Goal: Information Seeking & Learning: Learn about a topic

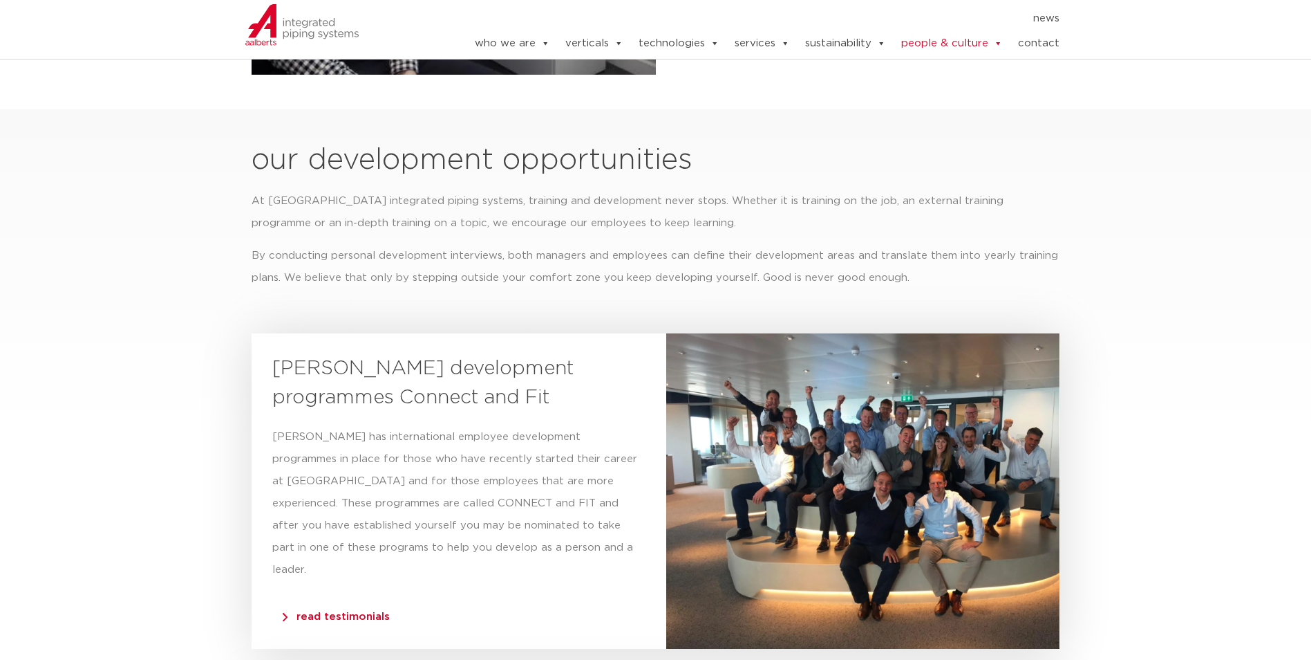
scroll to position [2765, 0]
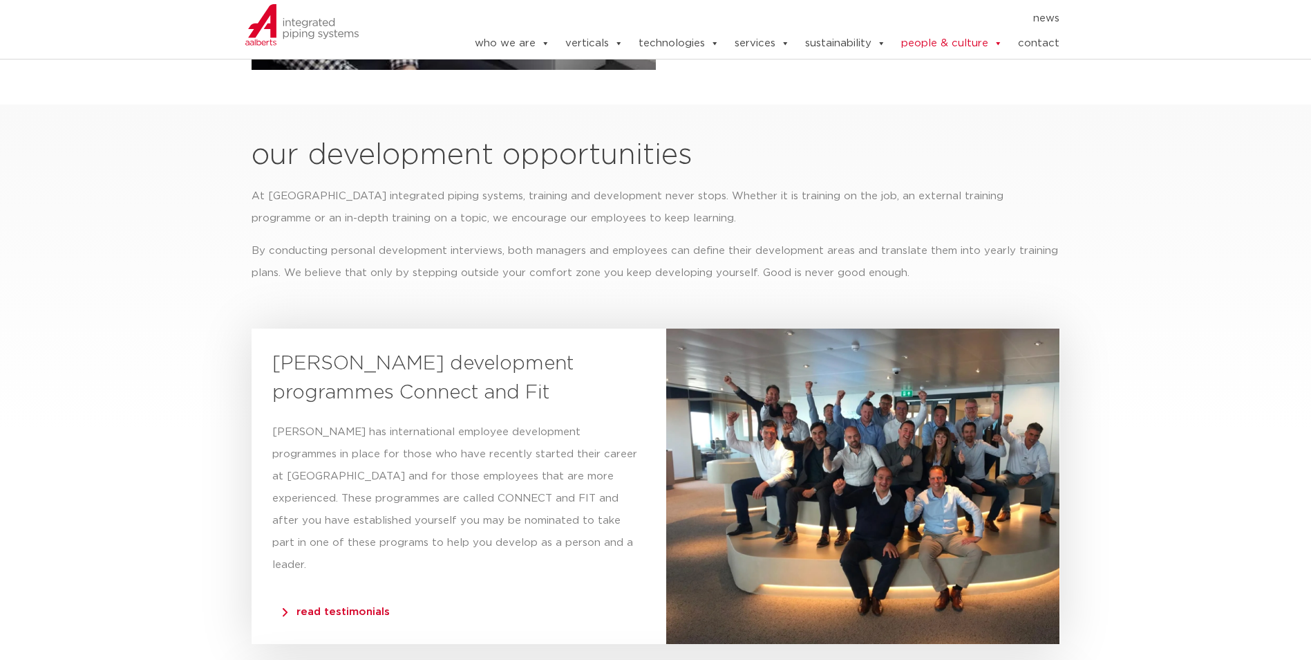
click at [988, 438] on div at bounding box center [863, 485] width 394 height 315
click at [339, 606] on span "read testimonials" at bounding box center [336, 611] width 107 height 10
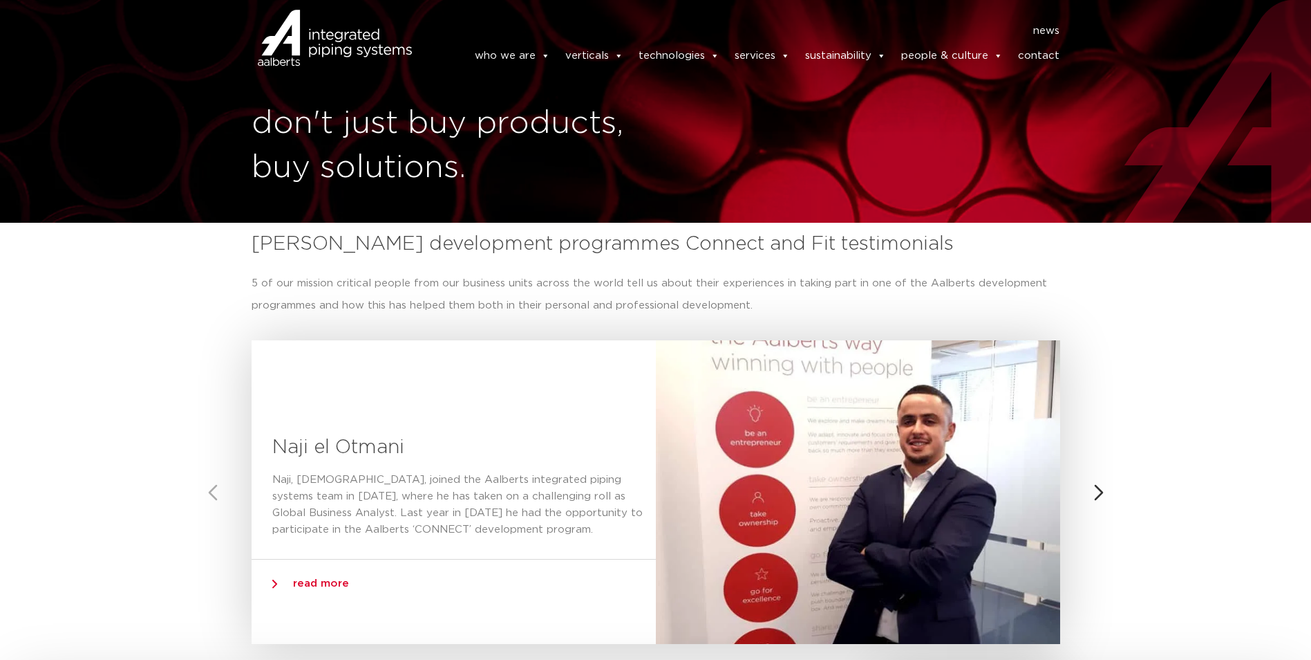
click at [336, 584] on span "read more" at bounding box center [321, 583] width 56 height 10
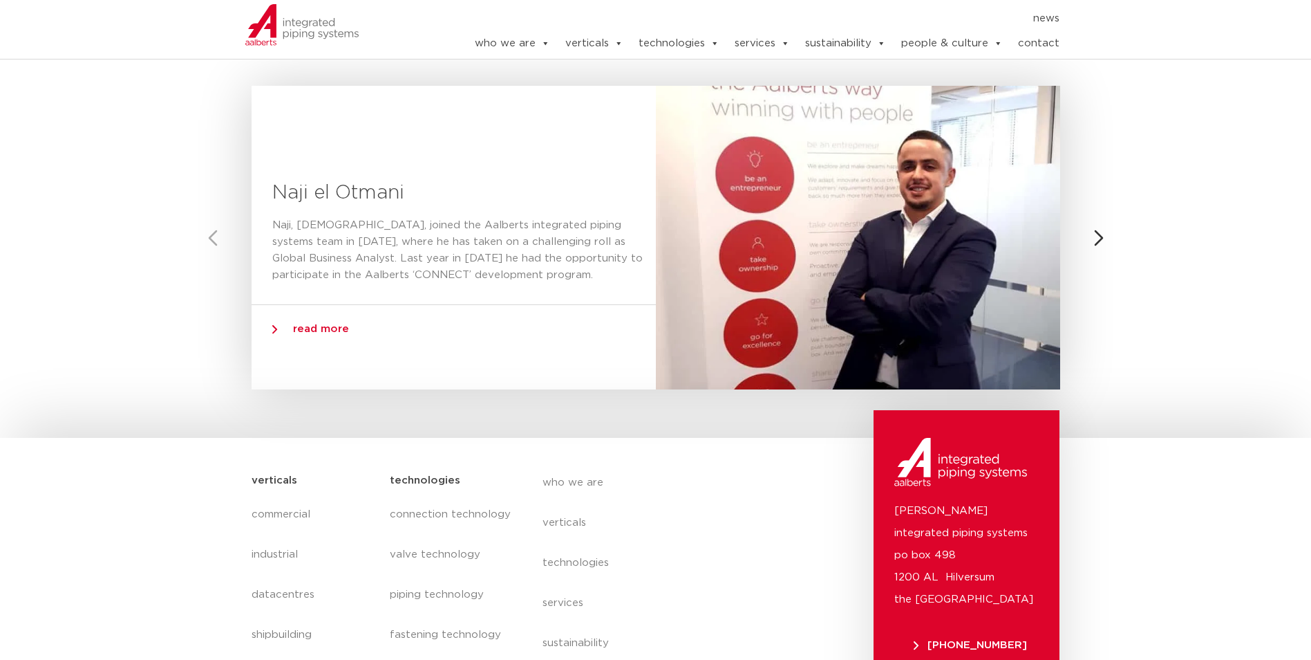
scroll to position [277, 0]
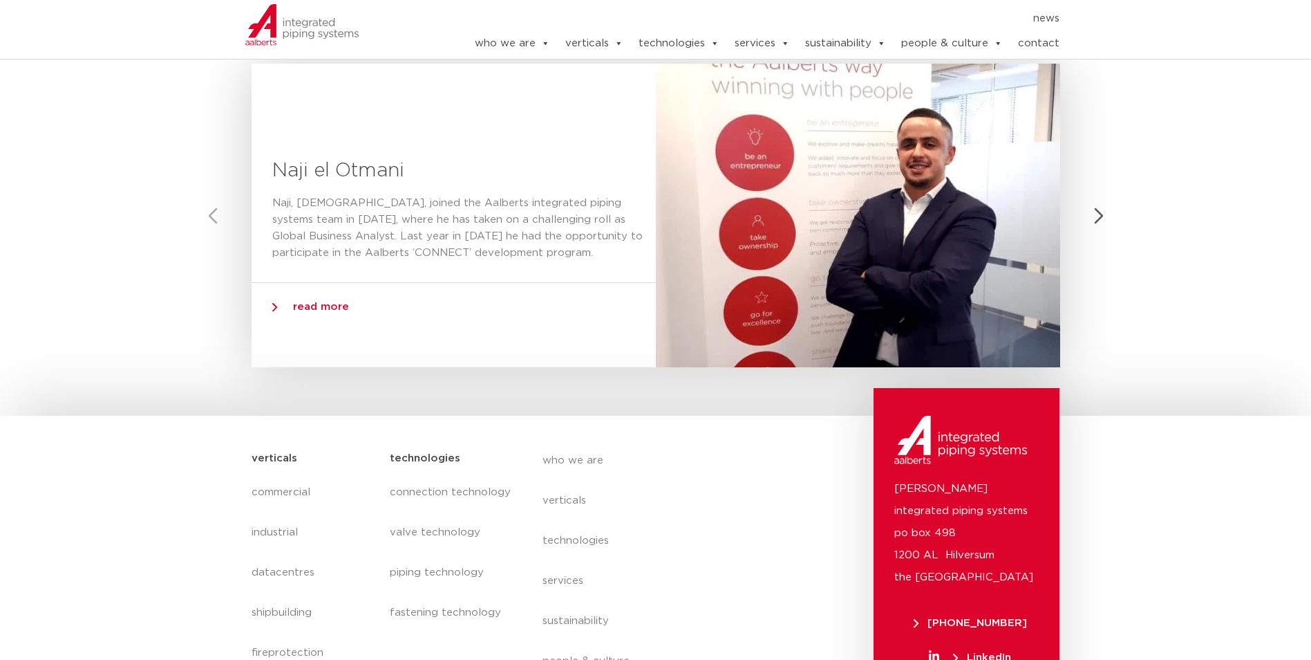
click at [1097, 221] on button "Next slide" at bounding box center [1099, 215] width 33 height 33
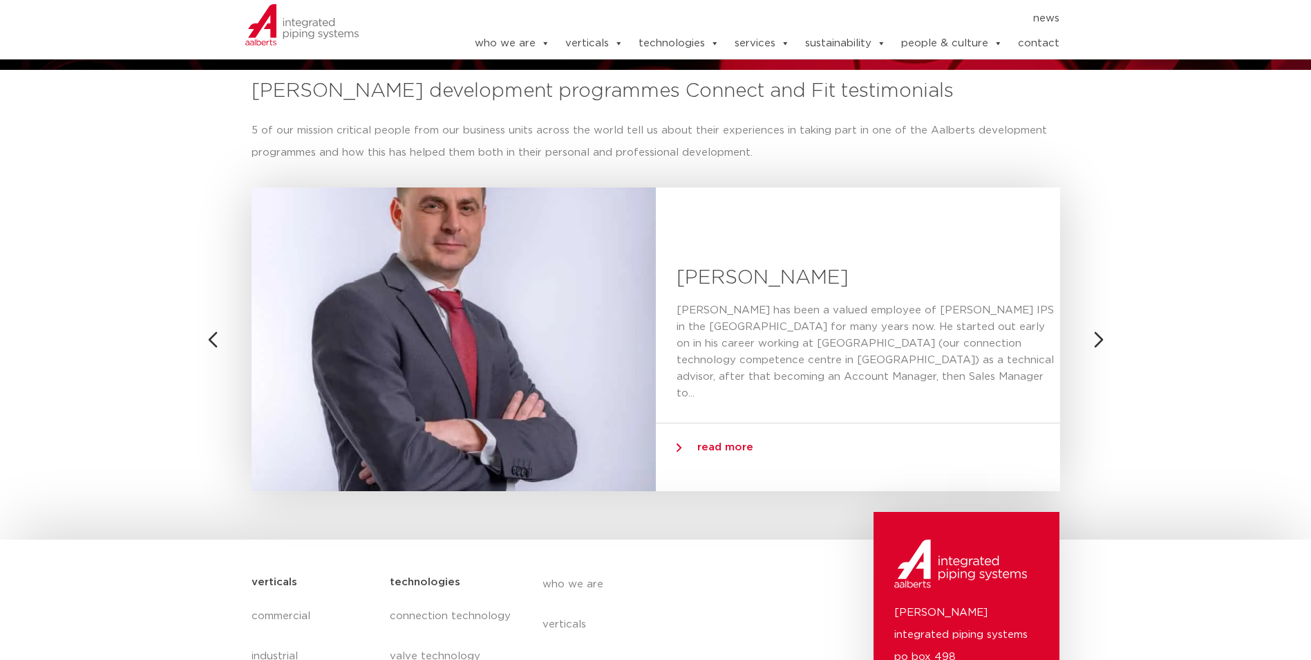
scroll to position [138, 0]
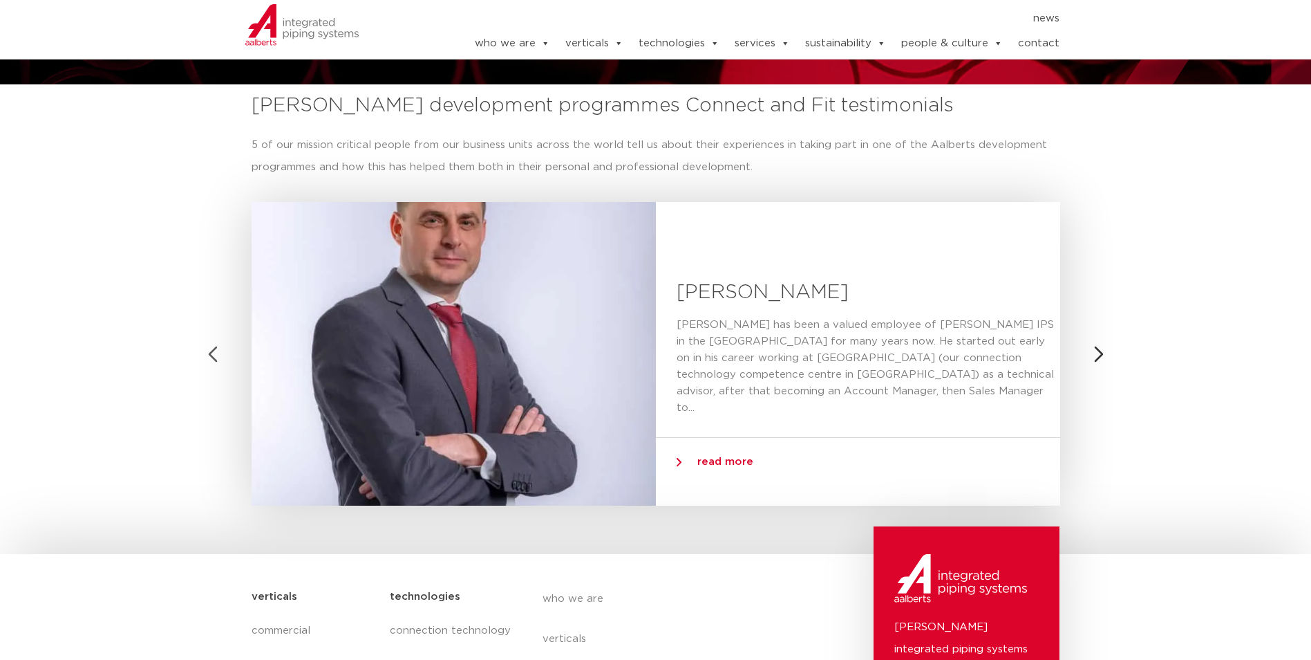
click at [219, 356] on button "Previous slide" at bounding box center [212, 353] width 33 height 33
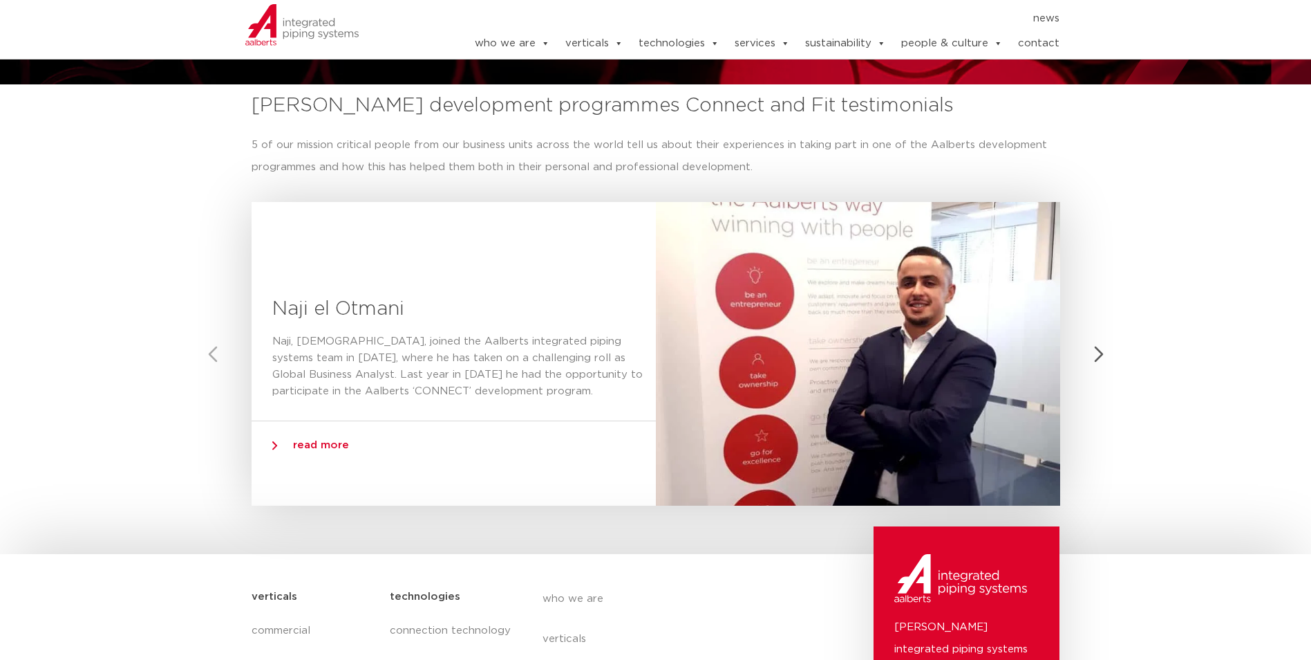
click at [1083, 346] on button "Next slide" at bounding box center [1099, 353] width 33 height 33
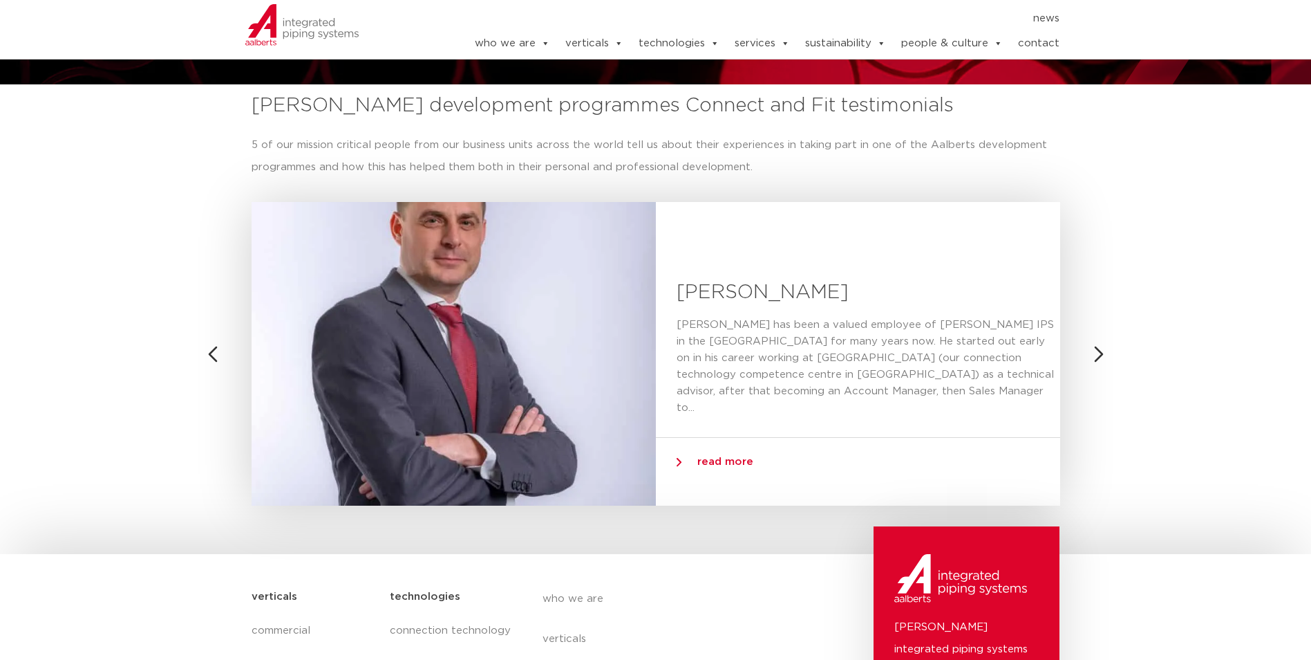
click at [719, 456] on span "read more" at bounding box center [726, 461] width 56 height 10
click at [716, 456] on span "read more" at bounding box center [726, 461] width 56 height 10
click at [1099, 347] on button "Next slide" at bounding box center [1099, 353] width 33 height 33
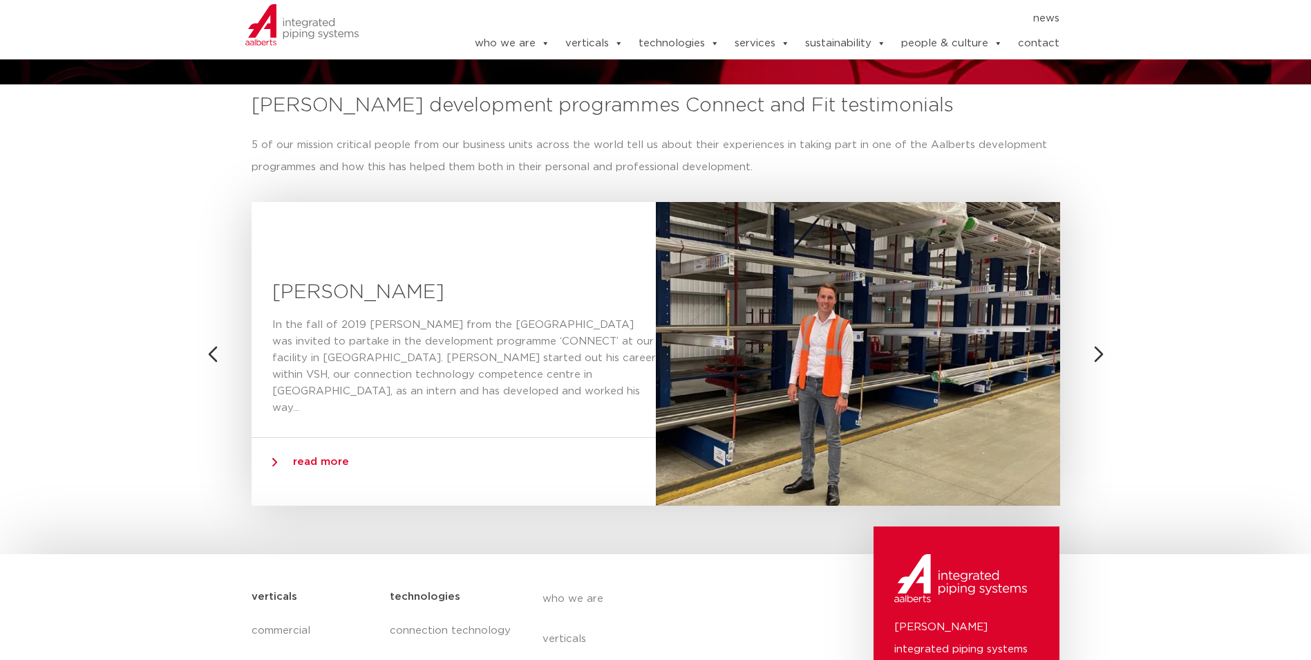
click at [302, 458] on span "read more" at bounding box center [321, 461] width 56 height 10
click at [1096, 348] on button "Next slide" at bounding box center [1099, 353] width 33 height 33
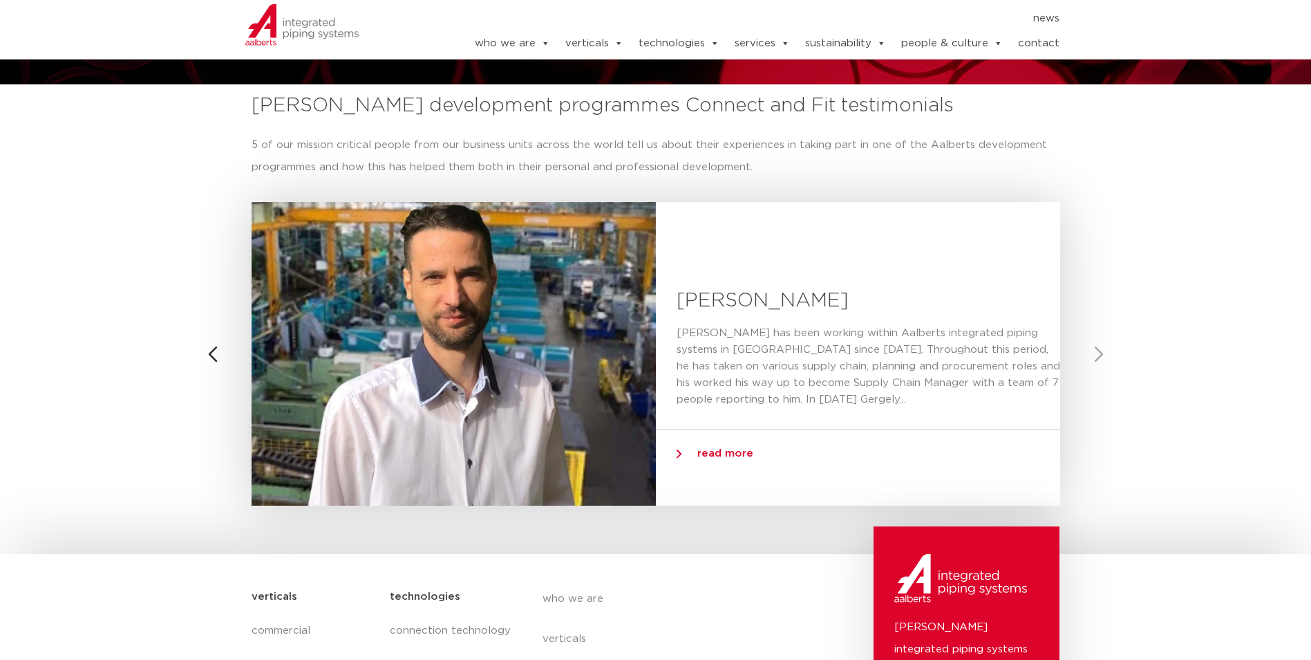
click at [709, 453] on span "read more" at bounding box center [726, 453] width 56 height 10
drag, startPoint x: 1091, startPoint y: 326, endPoint x: 1083, endPoint y: 313, distance: 14.6
click at [1086, 318] on section "Aalberts development programmes Connect and Fit testimonials 5 of our mission c…" at bounding box center [655, 298] width 1311 height 428
click at [1083, 313] on section "Aalberts development programmes Connect and Fit testimonials 5 of our mission c…" at bounding box center [655, 298] width 1311 height 428
click at [202, 355] on button "Previous slide" at bounding box center [212, 353] width 33 height 33
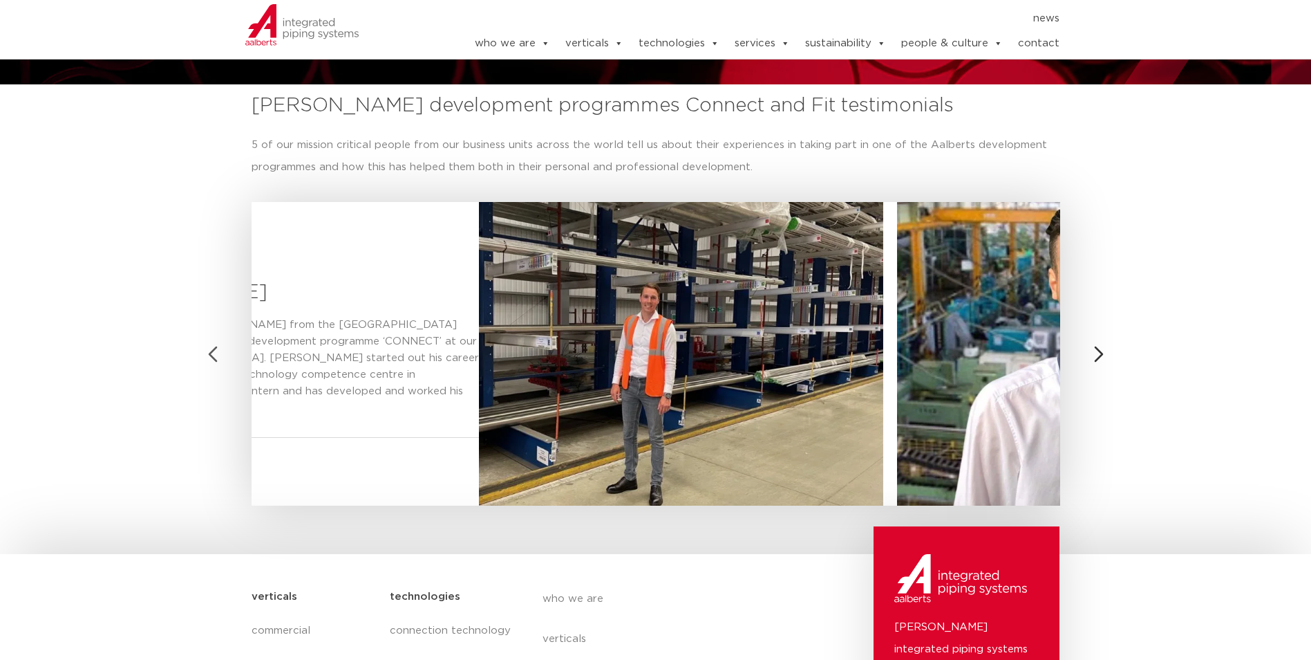
click at [202, 355] on button "Previous slide" at bounding box center [212, 353] width 33 height 33
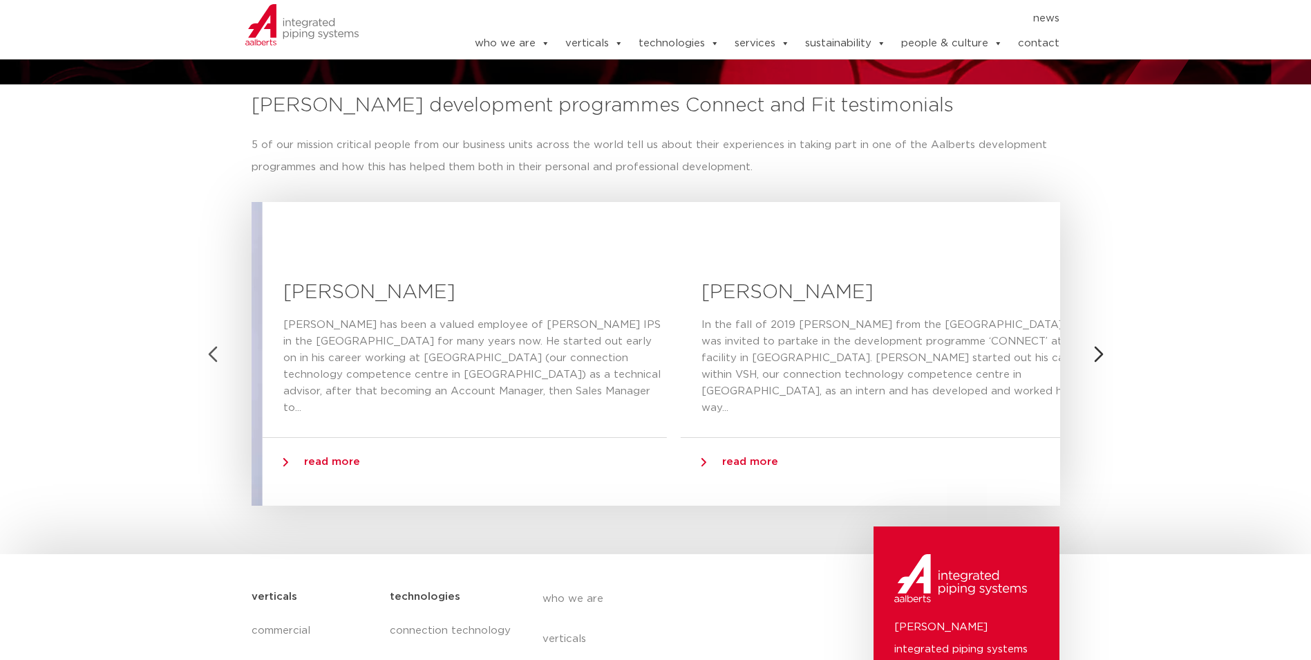
click at [202, 355] on button "Previous slide" at bounding box center [212, 353] width 33 height 33
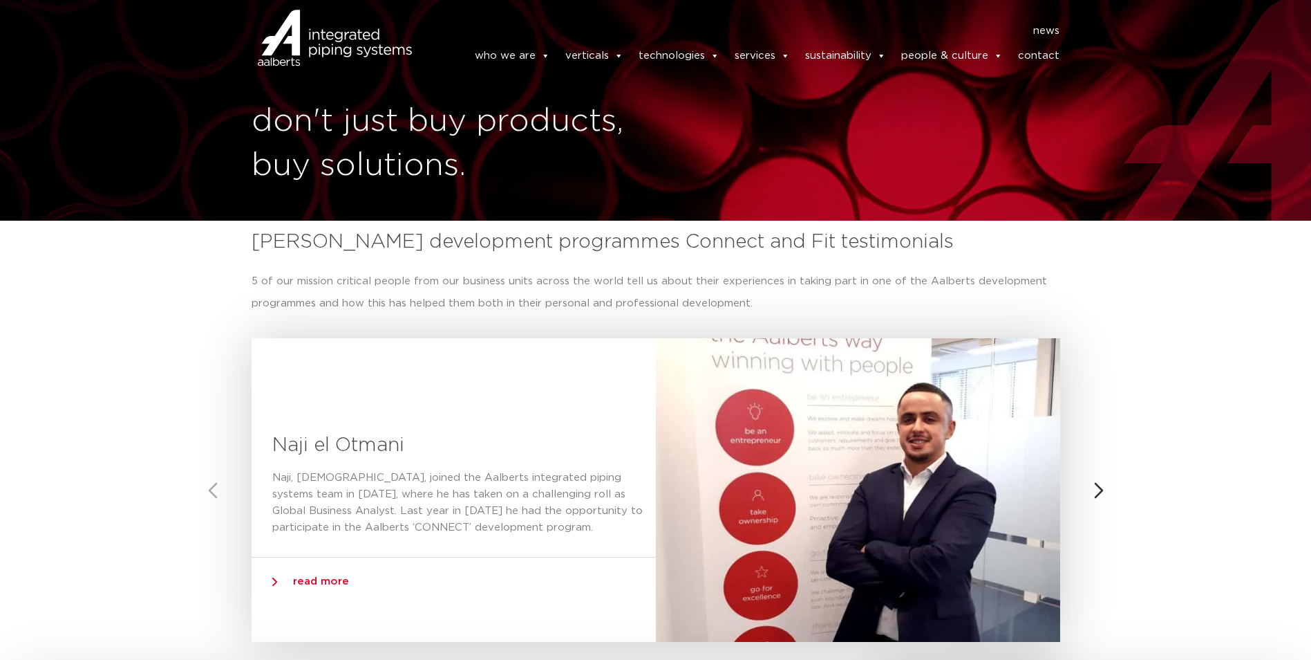
scroll to position [0, 0]
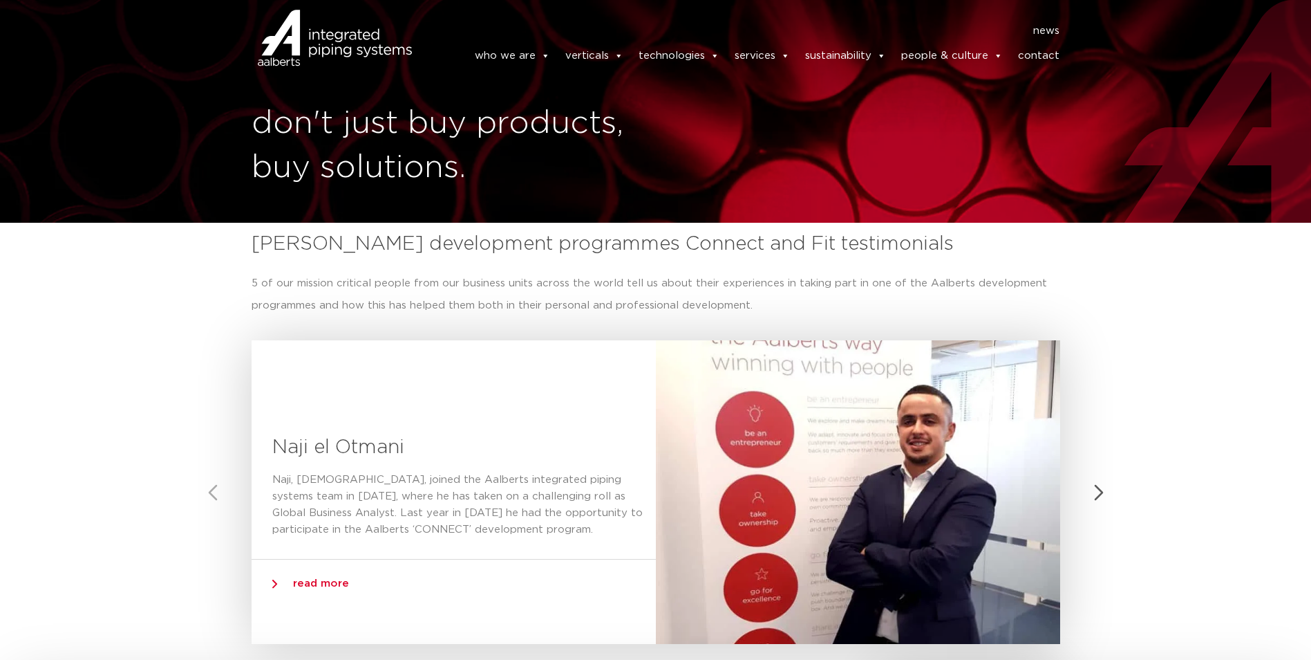
click at [1108, 489] on button "Next slide" at bounding box center [1099, 492] width 33 height 33
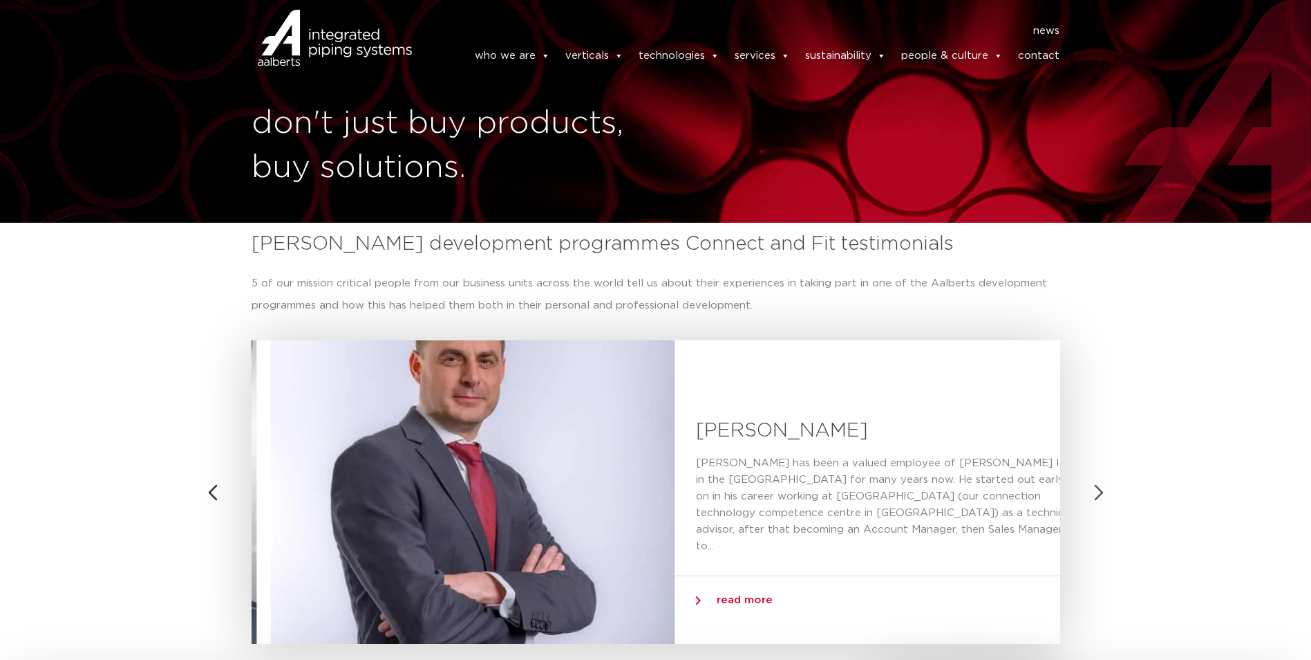
click at [1108, 489] on button "Next slide" at bounding box center [1099, 492] width 33 height 33
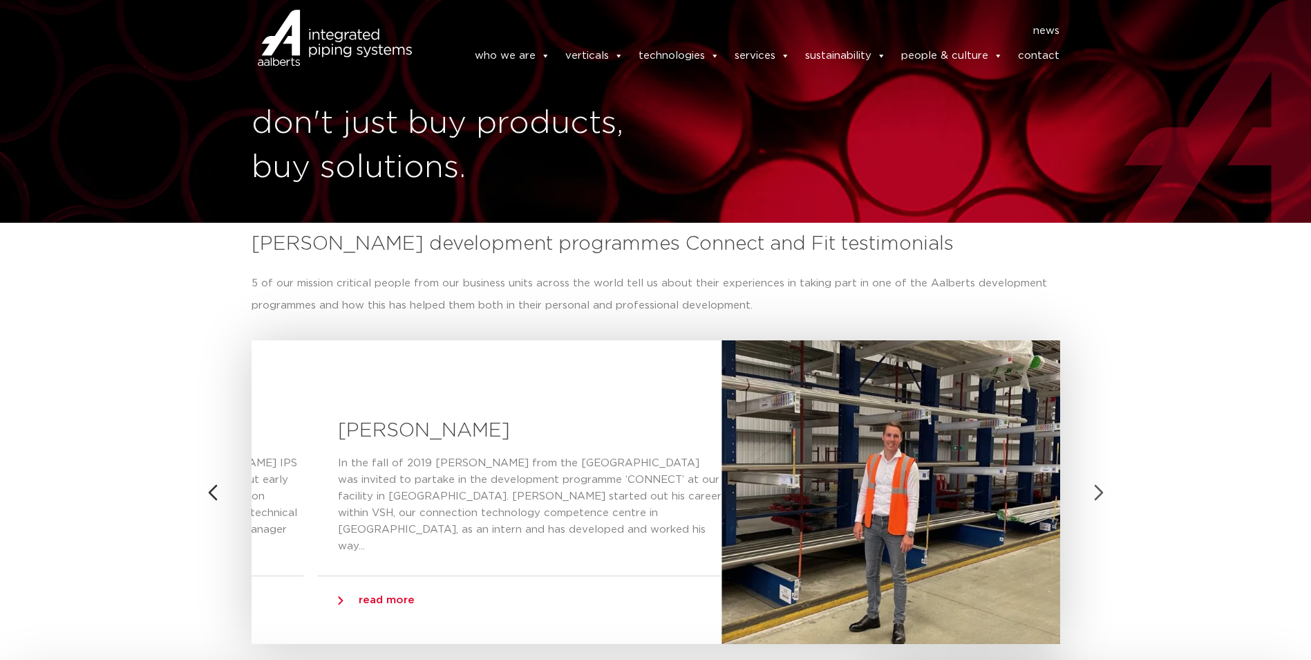
click at [1108, 489] on button "Next slide" at bounding box center [1099, 492] width 33 height 33
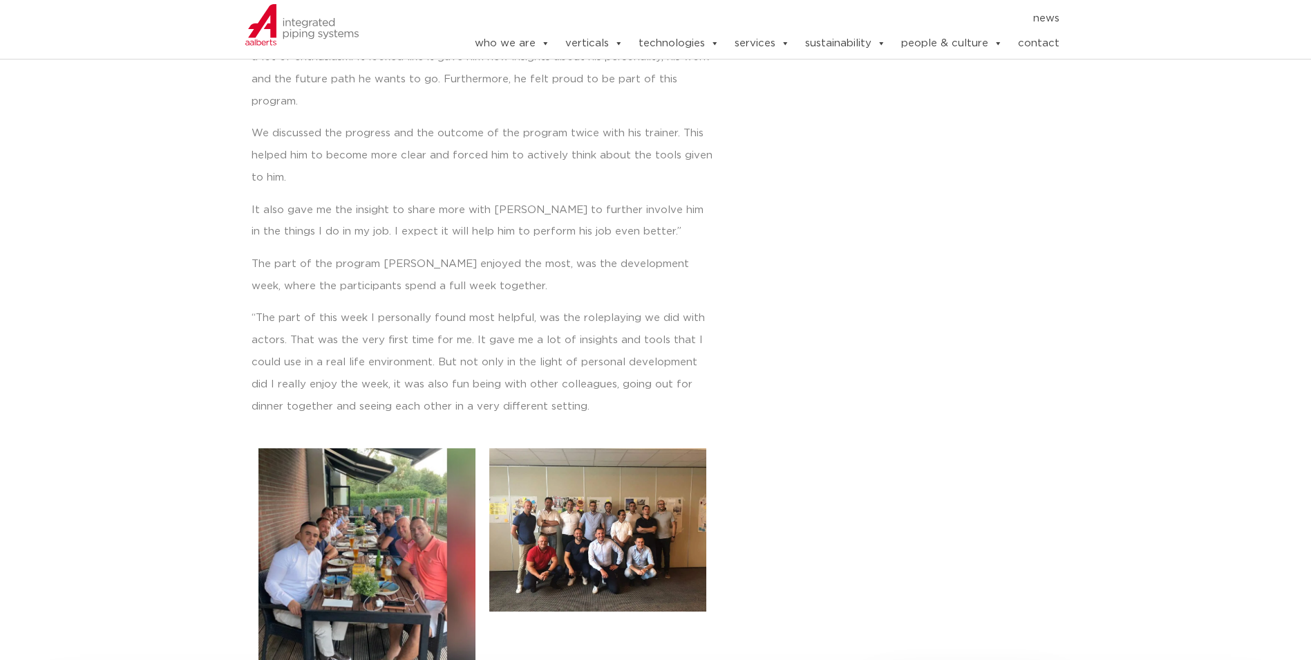
scroll to position [899, 0]
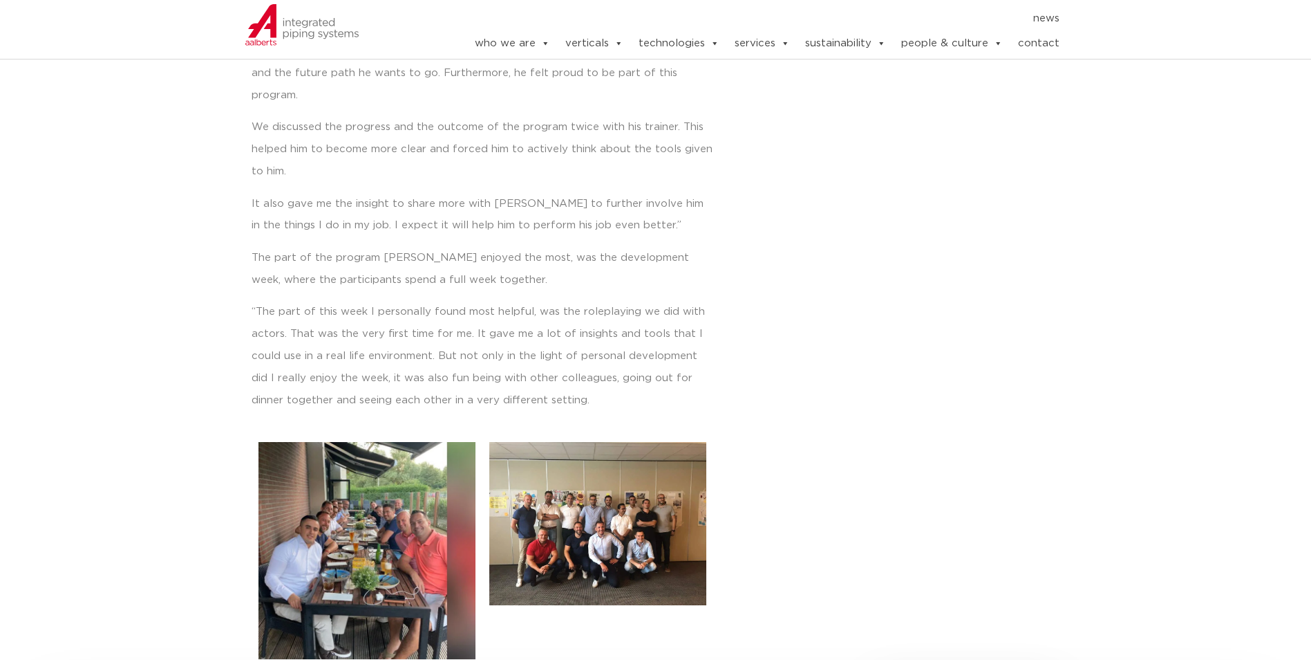
click at [421, 557] on img at bounding box center [367, 550] width 217 height 217
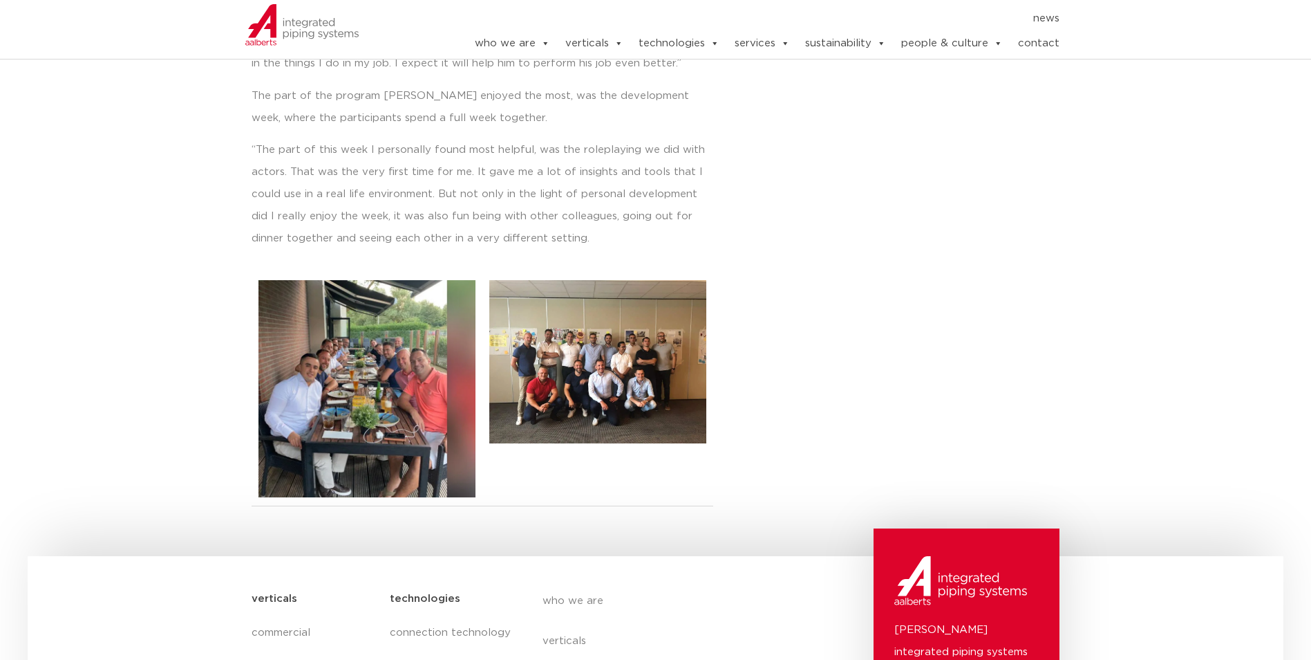
scroll to position [1106, 0]
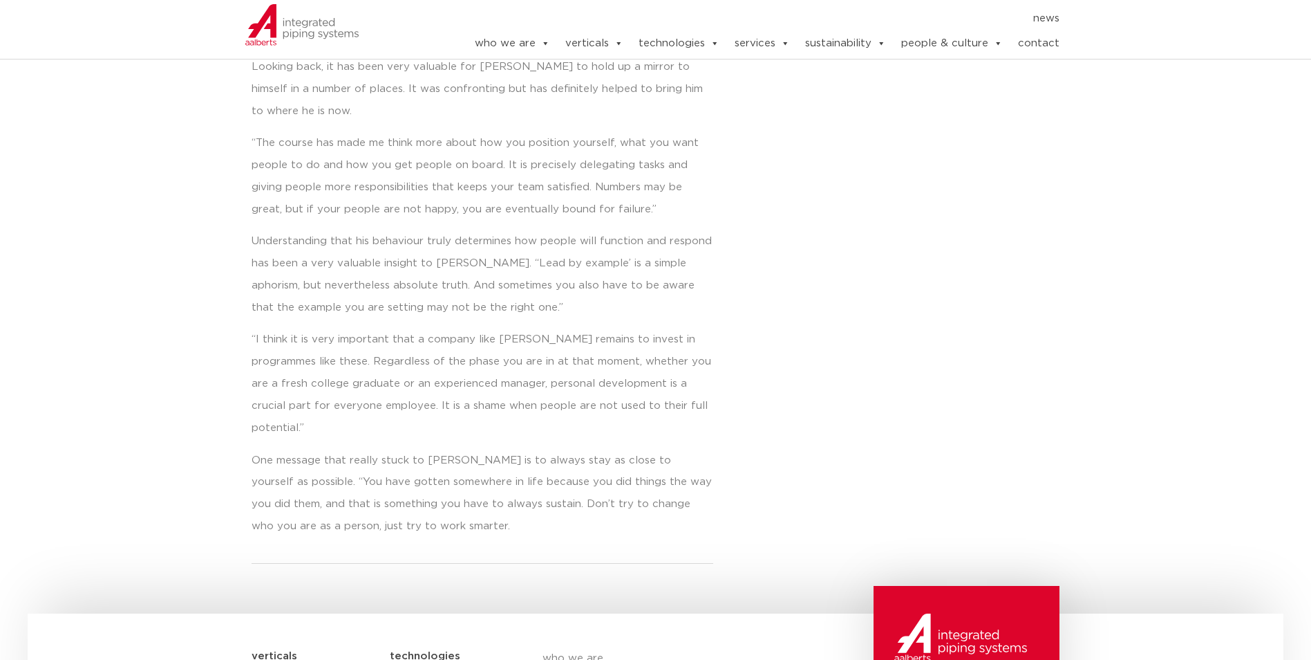
scroll to position [830, 0]
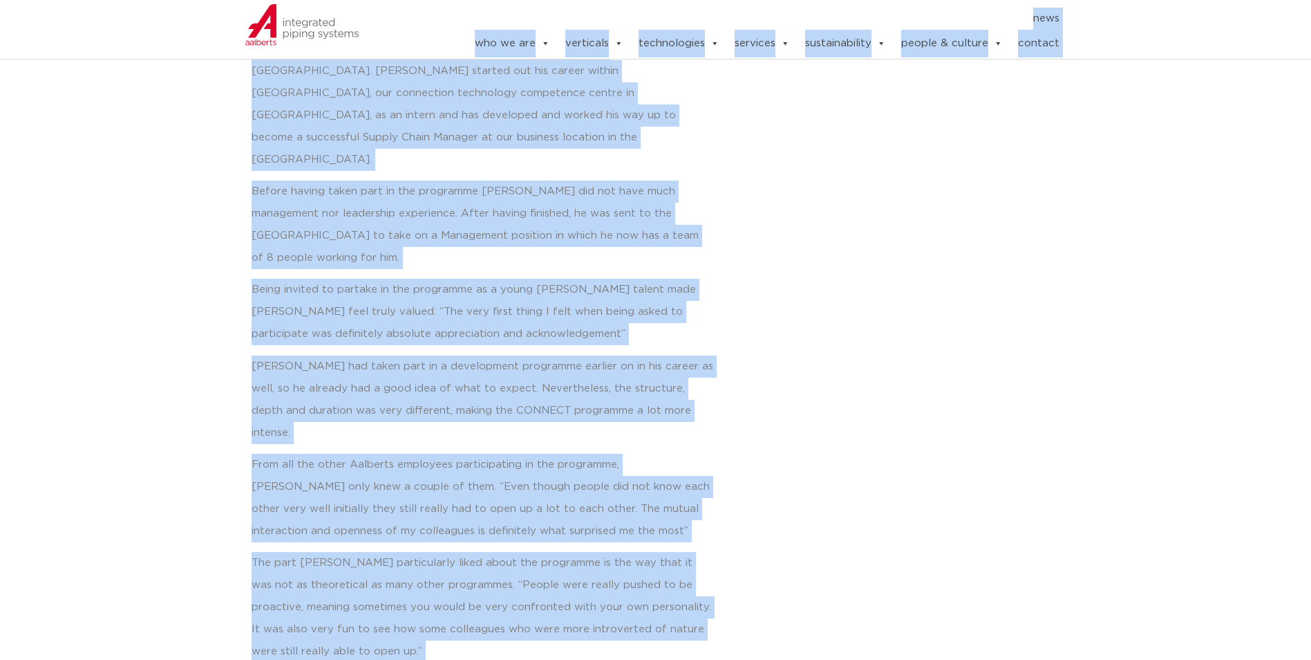
scroll to position [523, 0]
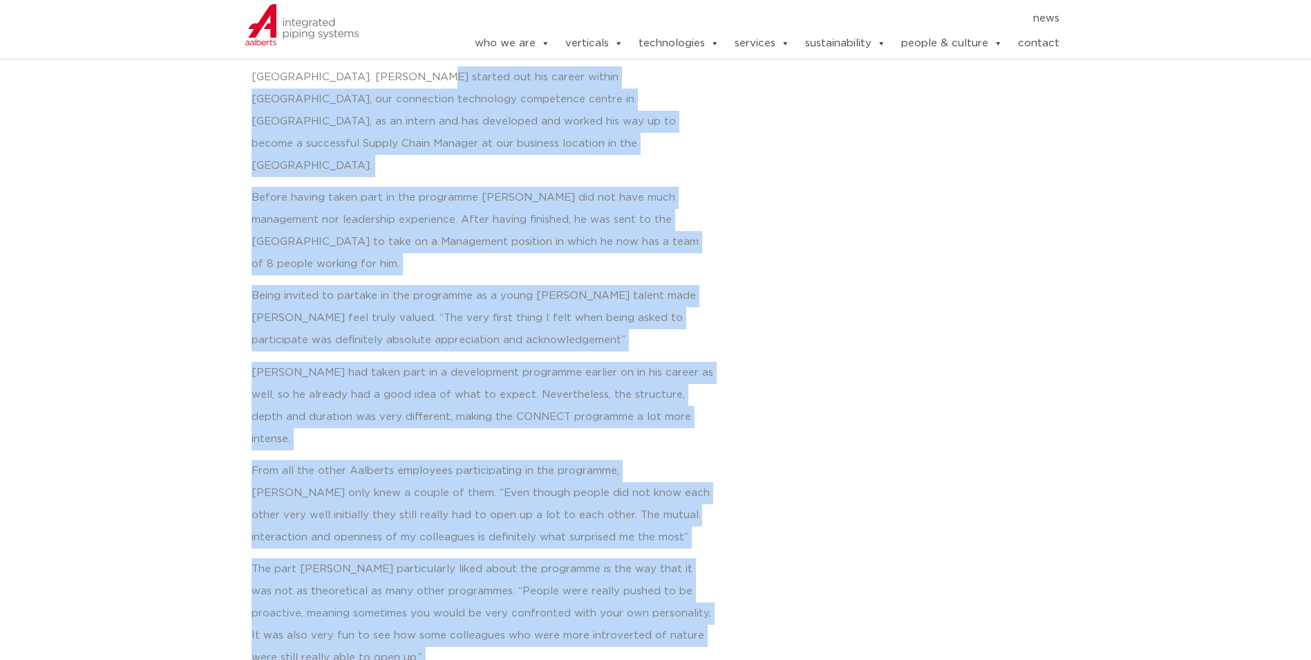
drag, startPoint x: 489, startPoint y: 532, endPoint x: 242, endPoint y: 81, distance: 514.5
click at [242, 81] on section "back to overview Stefan den Boer In the fall of 2019 Stefan den Boer from the N…" at bounding box center [656, 288] width 1256 height 1417
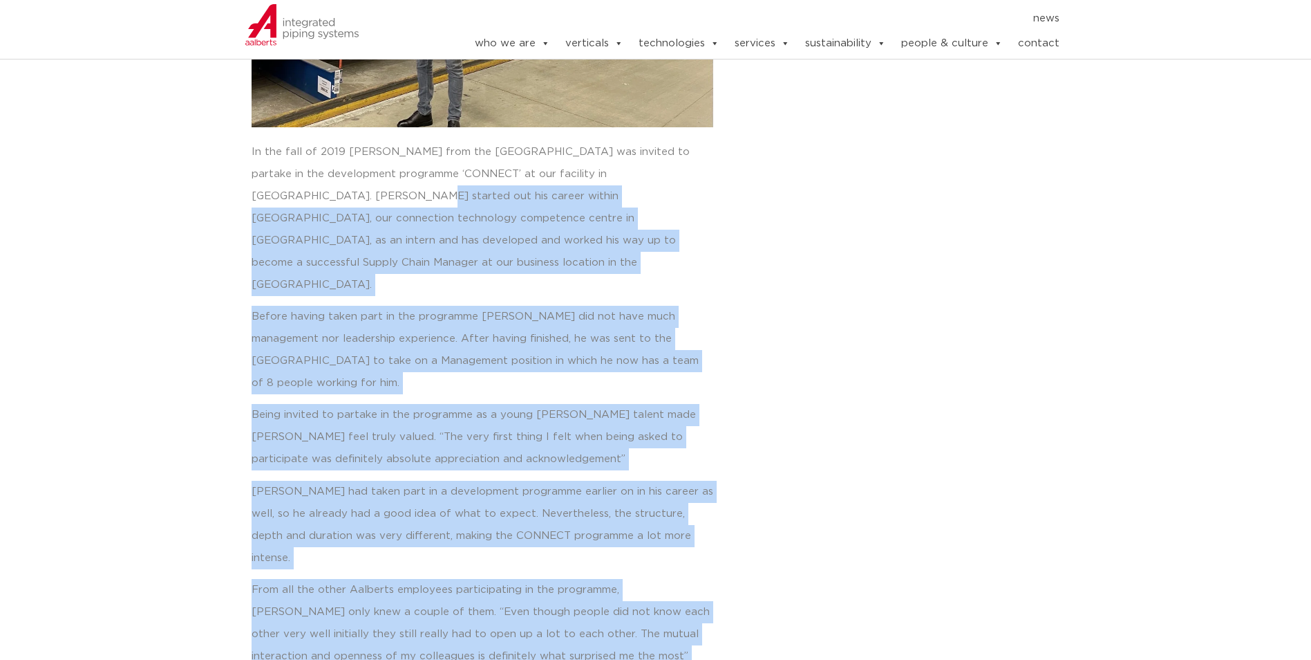
scroll to position [415, 0]
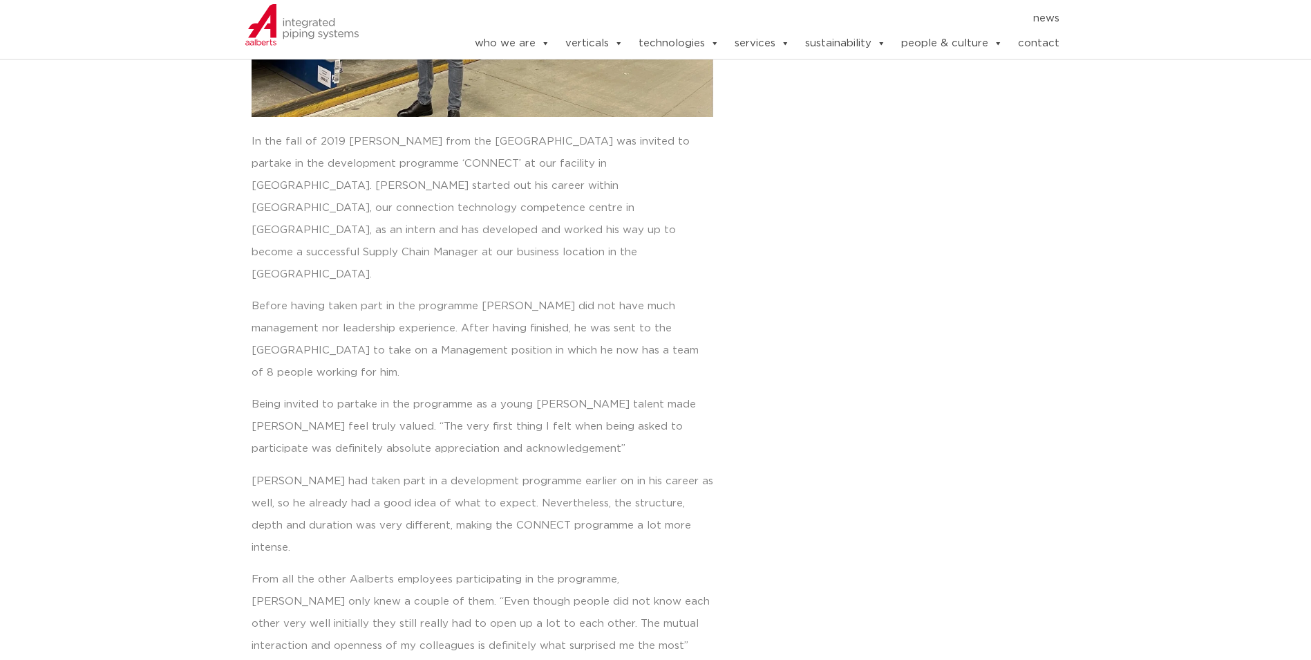
click at [254, 138] on p "In the fall of 2019 Stefan den Boer from the Netherlands was invited to partake…" at bounding box center [483, 208] width 462 height 155
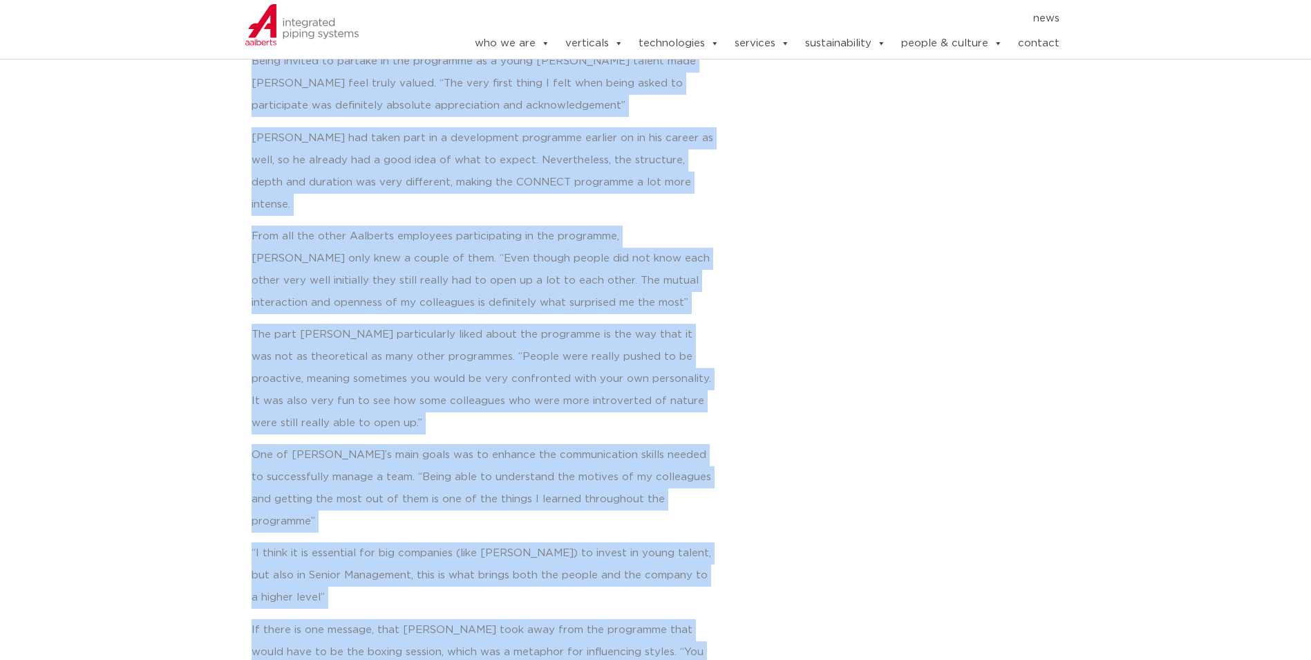
scroll to position [859, 0]
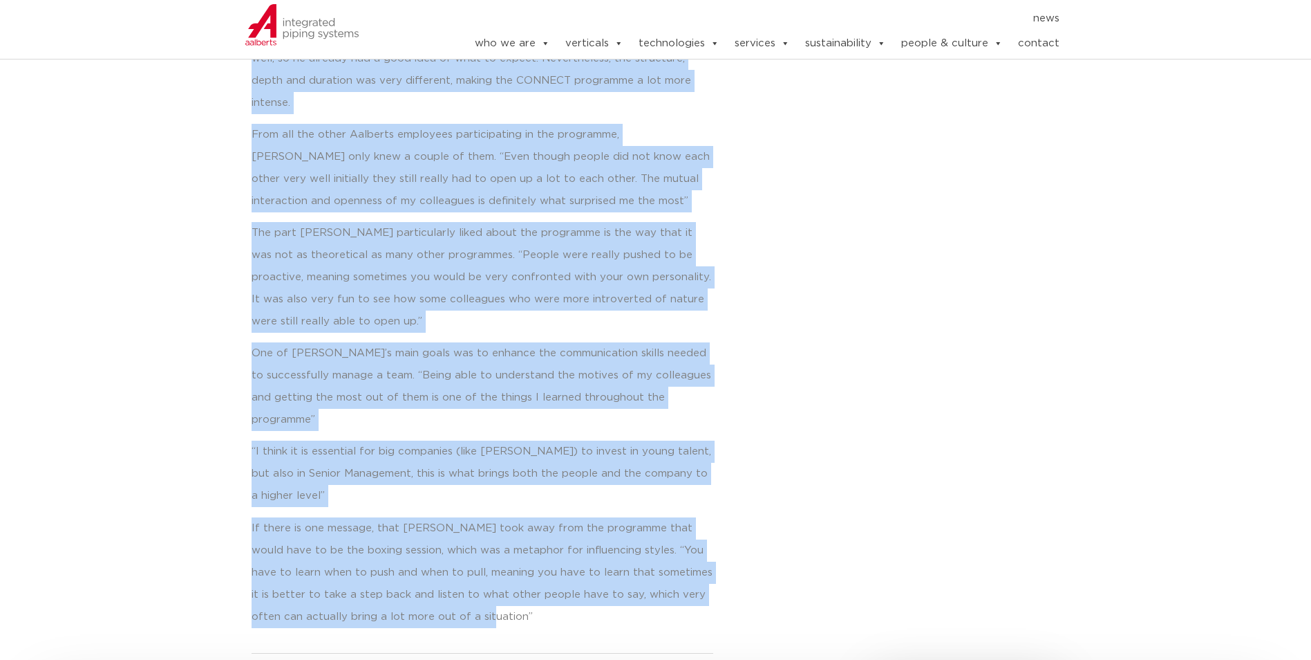
drag, startPoint x: 252, startPoint y: 138, endPoint x: 643, endPoint y: 502, distance: 534.2
click at [643, 502] on div "In the fall of 2019 Stefan den Boer from the Netherlands was invited to partake…" at bounding box center [483, 156] width 462 height 941
drag, startPoint x: 643, startPoint y: 502, endPoint x: 536, endPoint y: 433, distance: 127.1
copy div "In the fall of 2019 Stefan den Boer from the Netherlands was invited to partake…"
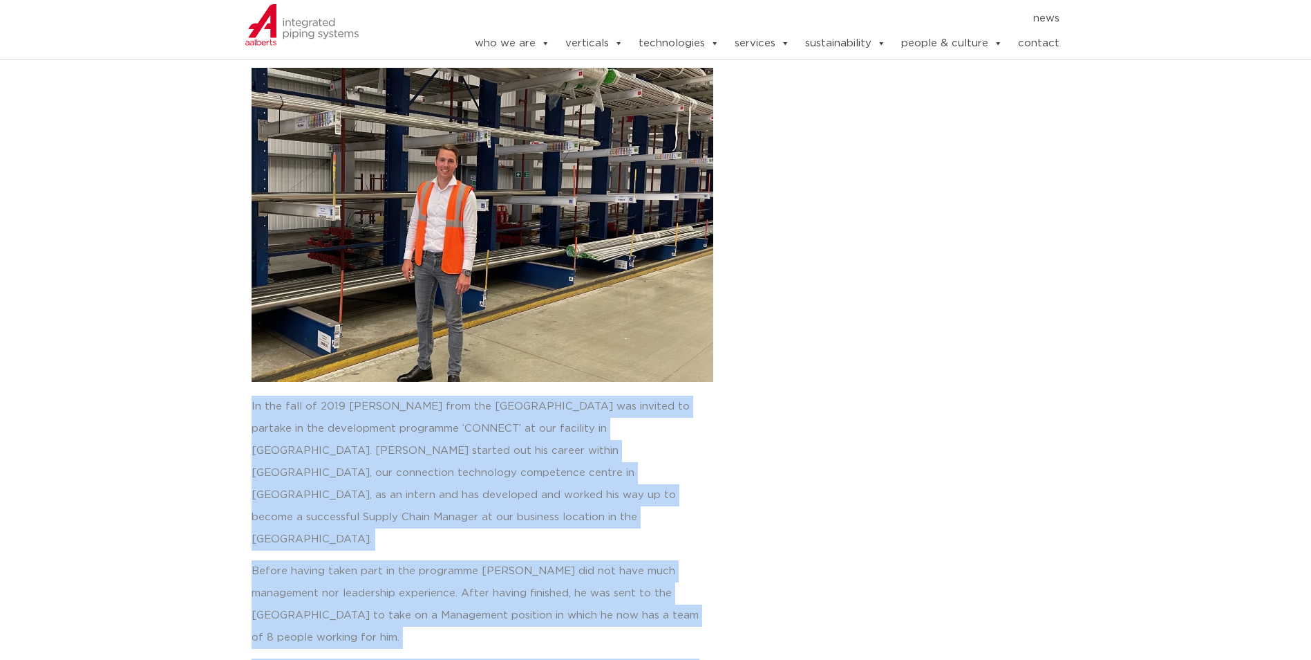
scroll to position [0, 0]
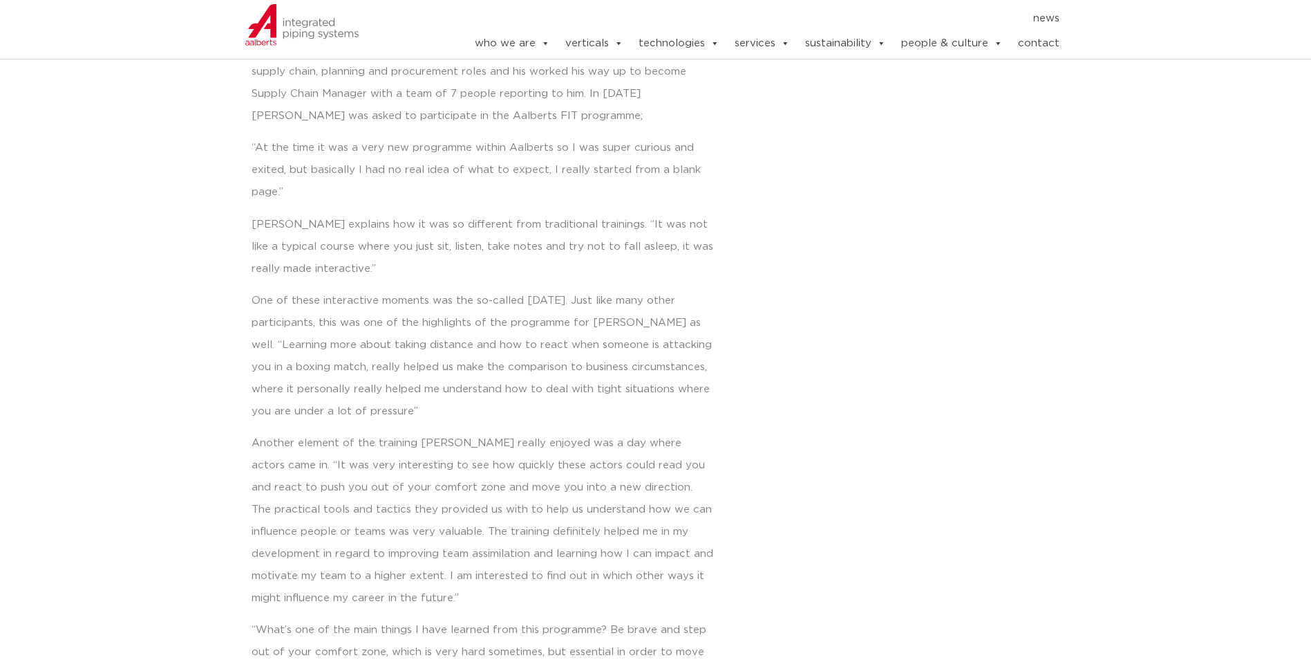
scroll to position [553, 0]
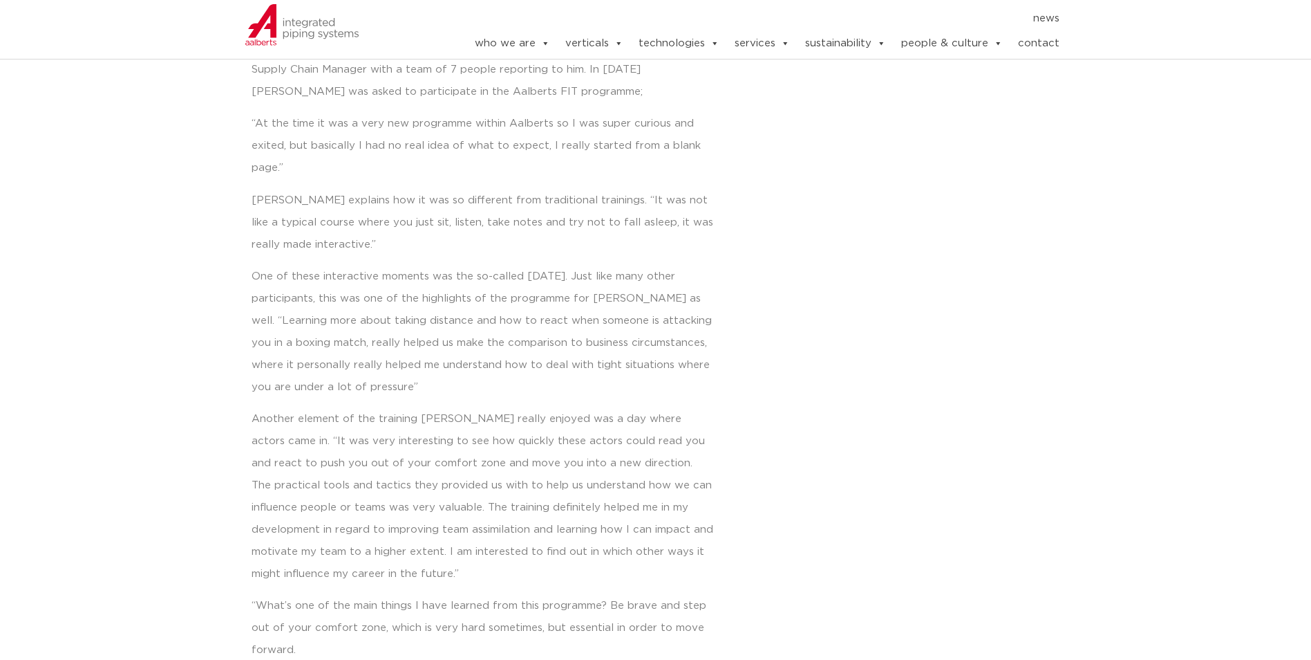
click at [354, 275] on p "One of these interactive moments was the so-called boxing day. Just like many o…" at bounding box center [483, 331] width 462 height 133
copy p "interactive"
click at [497, 398] on div "Gergely has been working within Aalberts integrated piping systems in Hungary s…" at bounding box center [483, 353] width 462 height 722
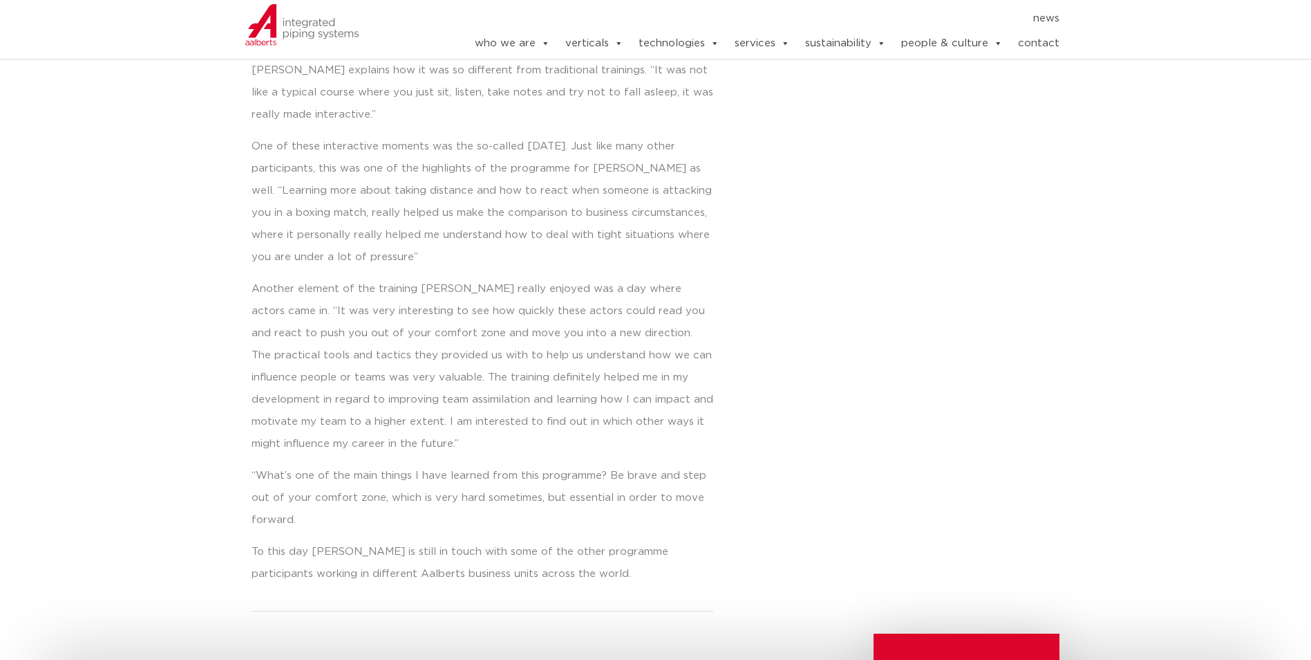
scroll to position [691, 0]
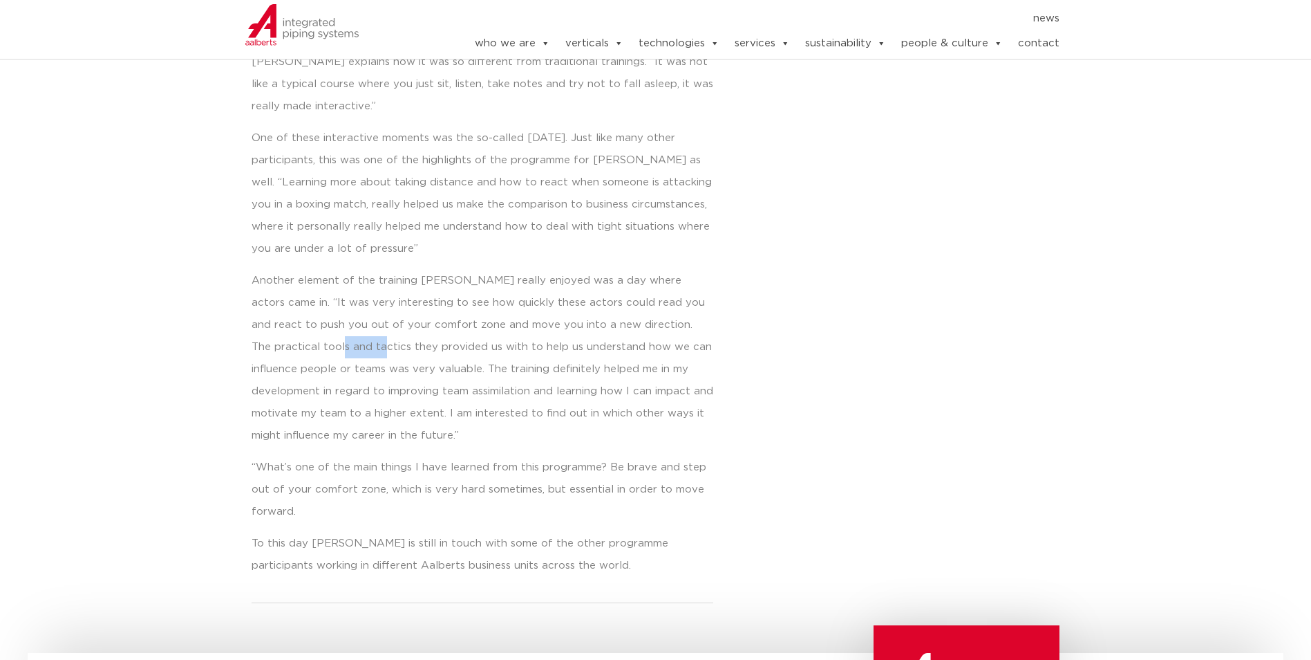
drag, startPoint x: 288, startPoint y: 348, endPoint x: 250, endPoint y: 348, distance: 38.7
click at [250, 348] on div "back to overview Gergely Misinszki Gergely has been working within Aalberts int…" at bounding box center [519, 11] width 548 height 1199
drag, startPoint x: 250, startPoint y: 348, endPoint x: 259, endPoint y: 347, distance: 9.1
copy p "tactics"
click at [347, 388] on p "Another element of the training Gergely really enjoyed was a day where actors c…" at bounding box center [483, 358] width 462 height 177
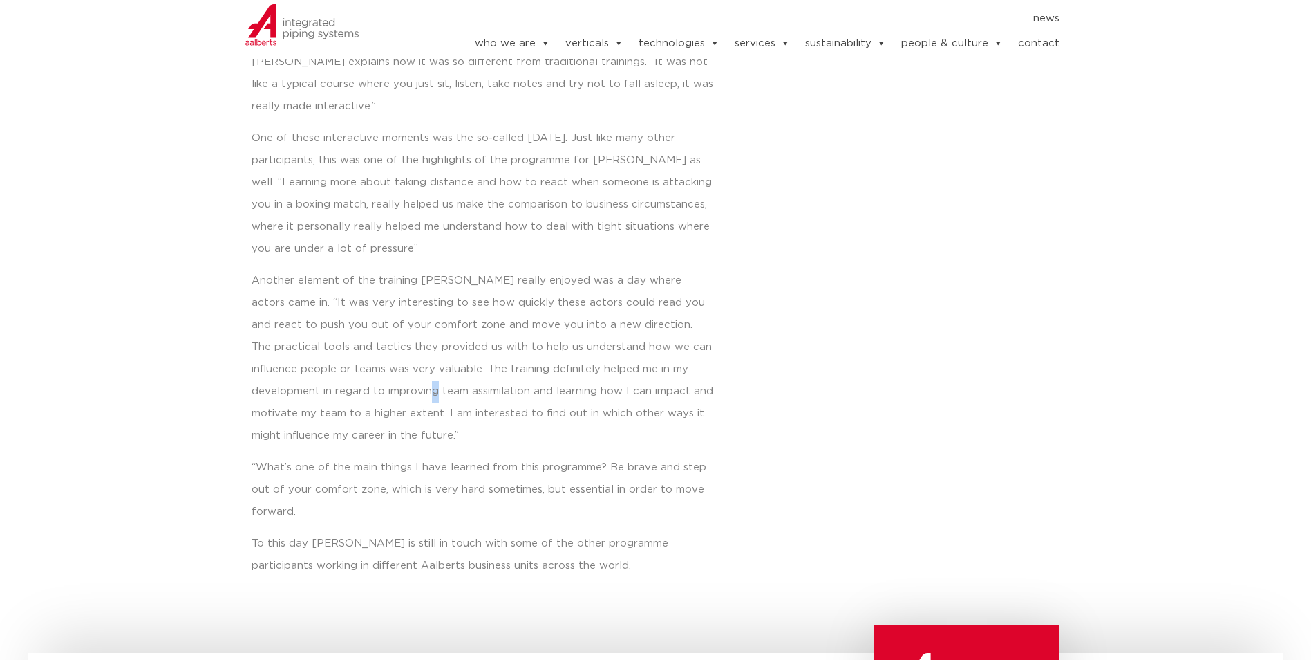
click at [347, 388] on p "Another element of the training Gergely really enjoyed was a day where actors c…" at bounding box center [483, 358] width 462 height 177
drag, startPoint x: 407, startPoint y: 392, endPoint x: 349, endPoint y: 387, distance: 58.3
click at [349, 387] on p "Another element of the training Gergely really enjoyed was a day where actors c…" at bounding box center [483, 358] width 462 height 177
drag, startPoint x: 349, startPoint y: 387, endPoint x: 372, endPoint y: 384, distance: 23.1
copy p "assimilation"
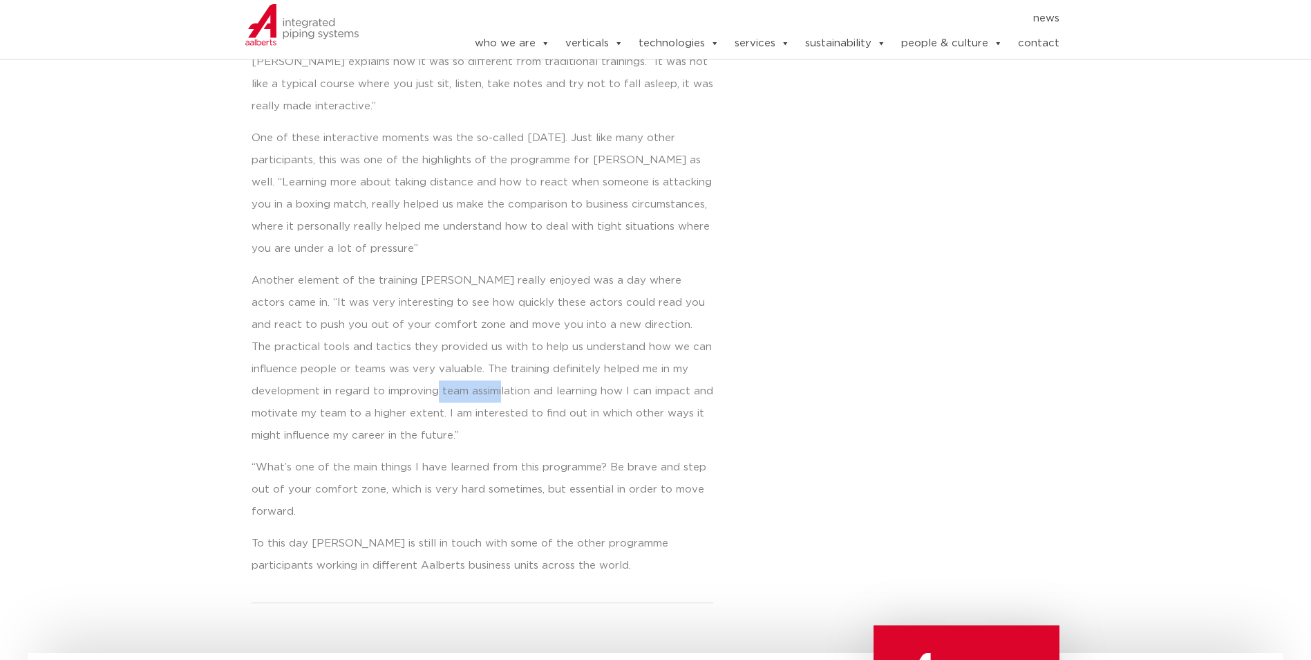
scroll to position [760, 0]
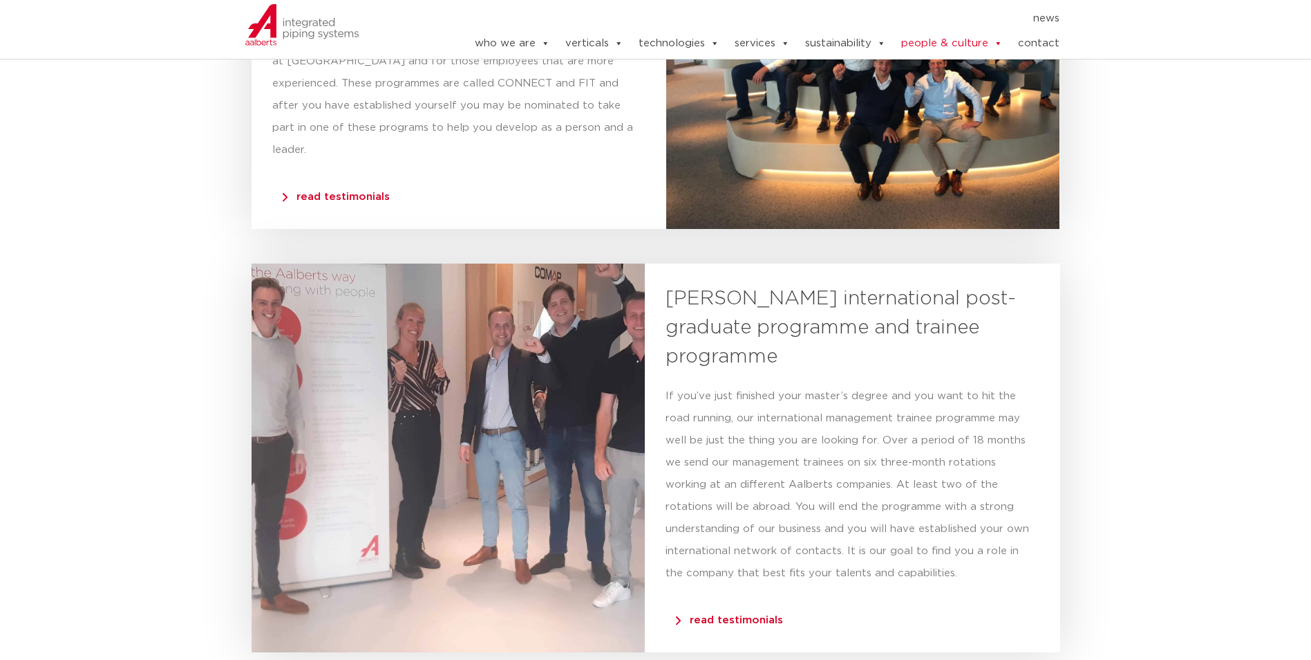
scroll to position [3249, 0]
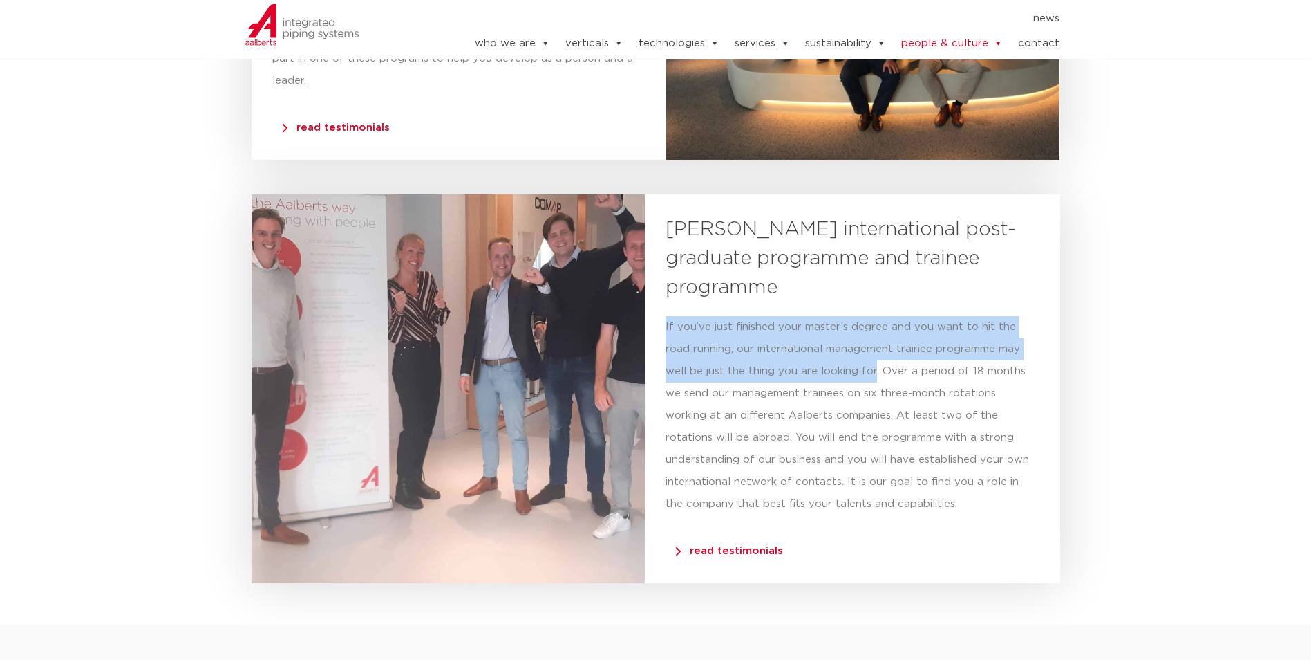
drag, startPoint x: 666, startPoint y: 277, endPoint x: 832, endPoint y: 317, distance: 170.9
click at [832, 317] on p "If you’ve just finished your master’s degree and you want to hit the road runni…" at bounding box center [852, 415] width 373 height 199
drag, startPoint x: 832, startPoint y: 317, endPoint x: 794, endPoint y: 299, distance: 41.7
copy p "If you’ve just finished your master’s degree and you want to hit the road runni…"
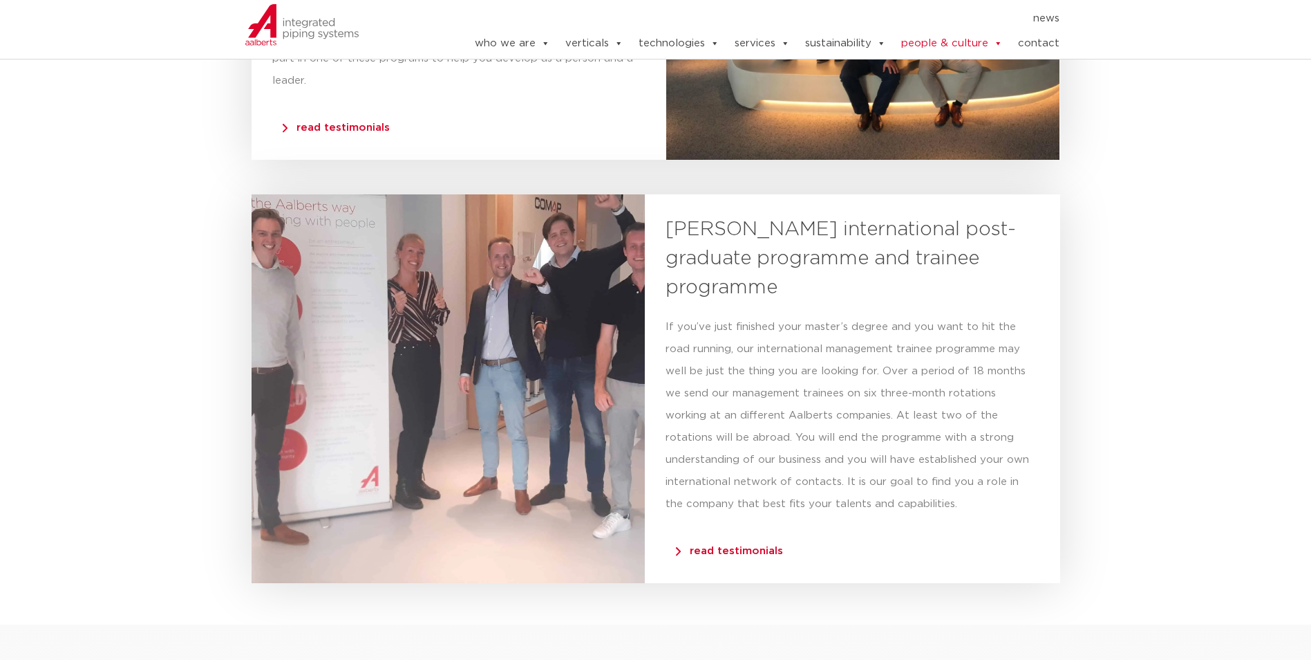
click at [868, 374] on p "If you’ve just finished your master’s degree and you want to hit the road runni…" at bounding box center [852, 415] width 373 height 199
click at [770, 545] on span "read testimonials" at bounding box center [729, 550] width 107 height 10
click at [760, 545] on span "read testimonials" at bounding box center [729, 550] width 107 height 10
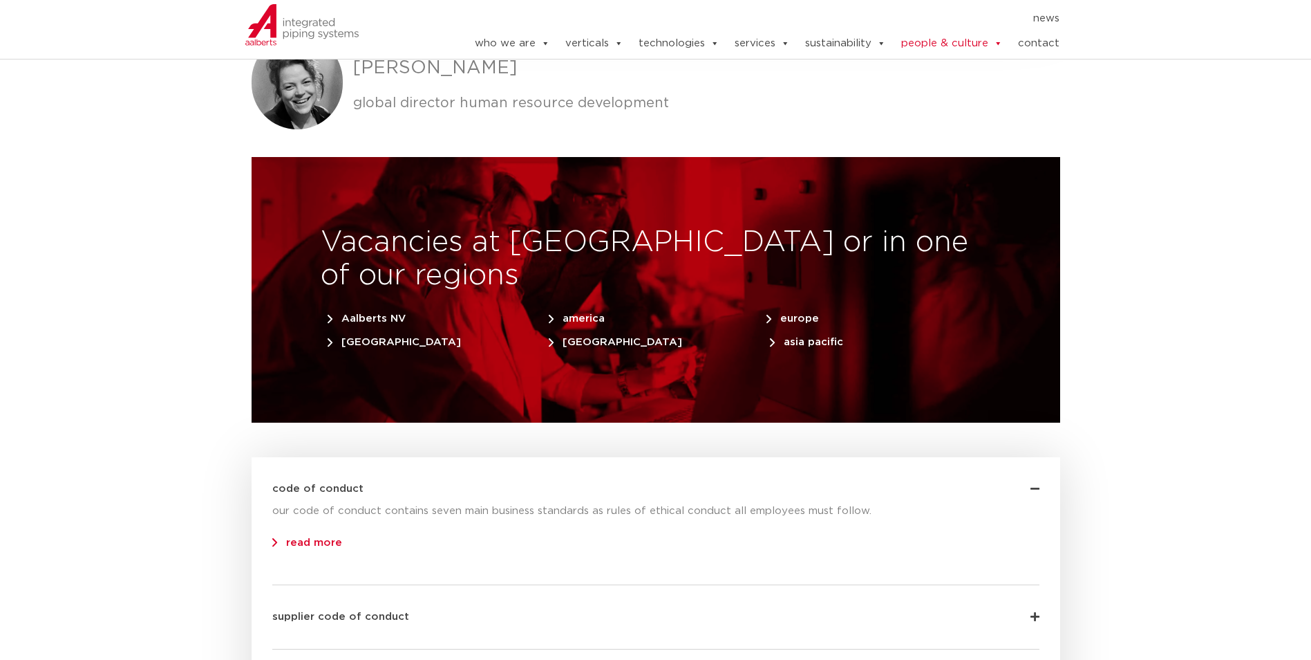
scroll to position [4217, 0]
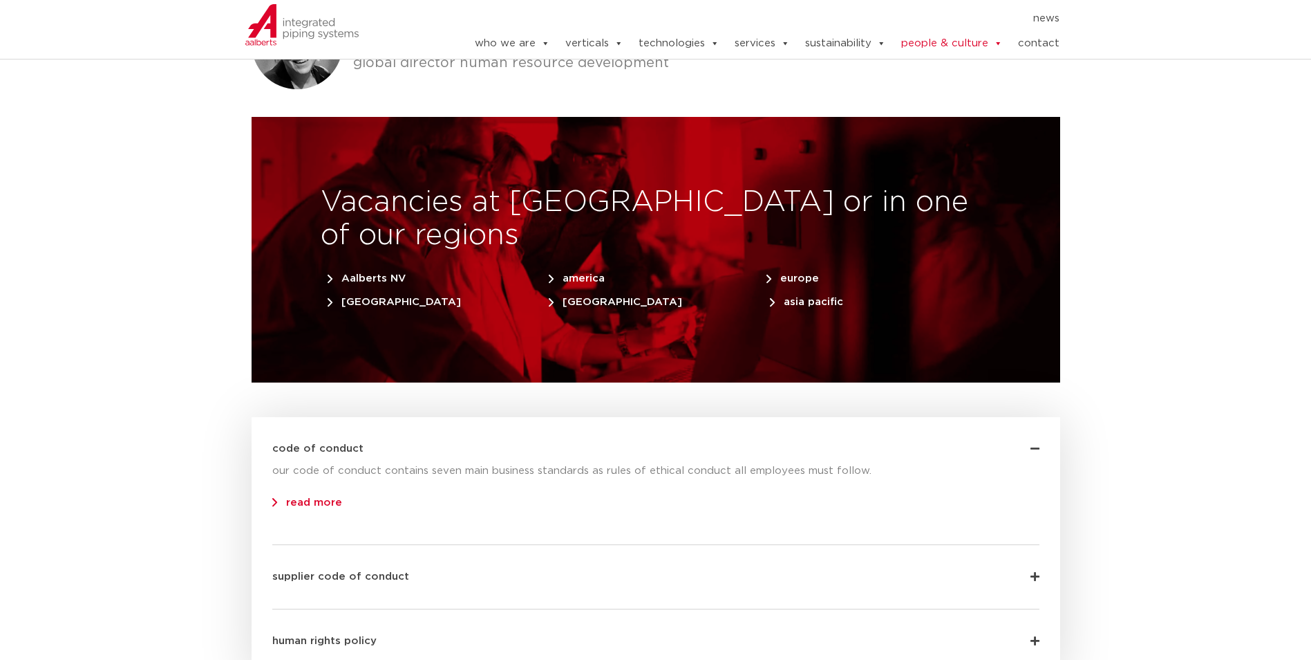
click at [1040, 495] on div "code of conduct our code of conduct contains seven main business standards as r…" at bounding box center [656, 548] width 809 height 263
click at [1029, 571] on span at bounding box center [1032, 576] width 16 height 11
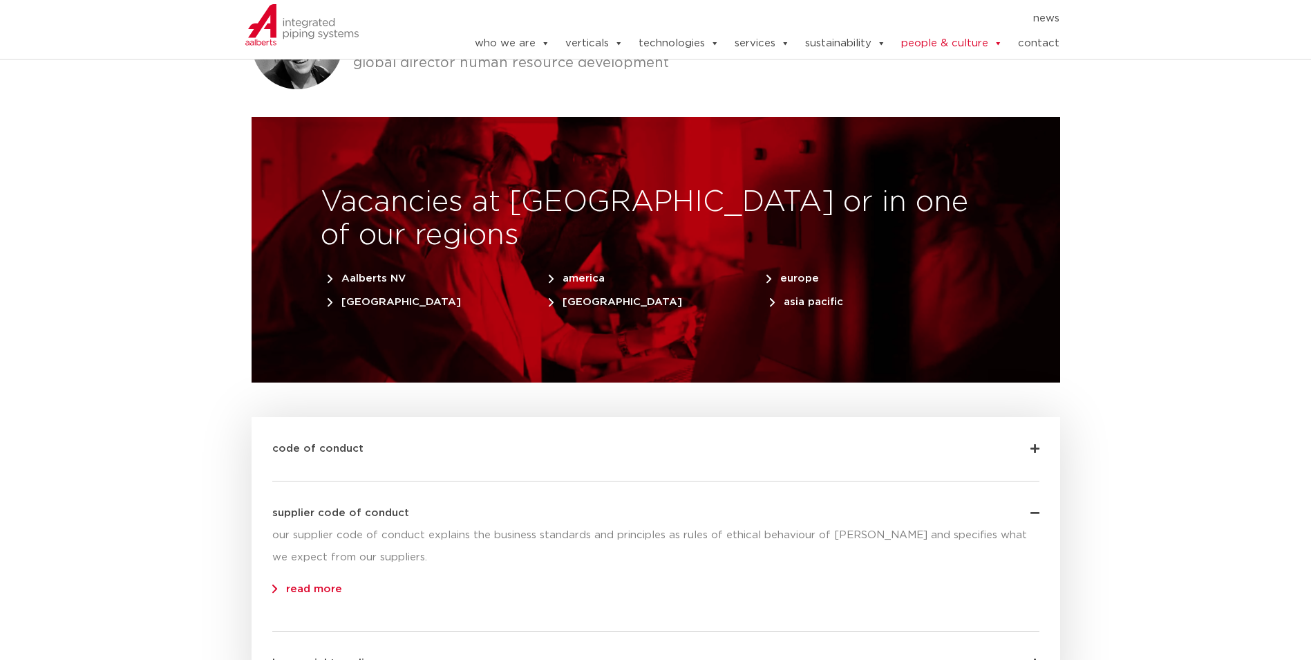
click at [304, 583] on link "read more" at bounding box center [307, 588] width 70 height 10
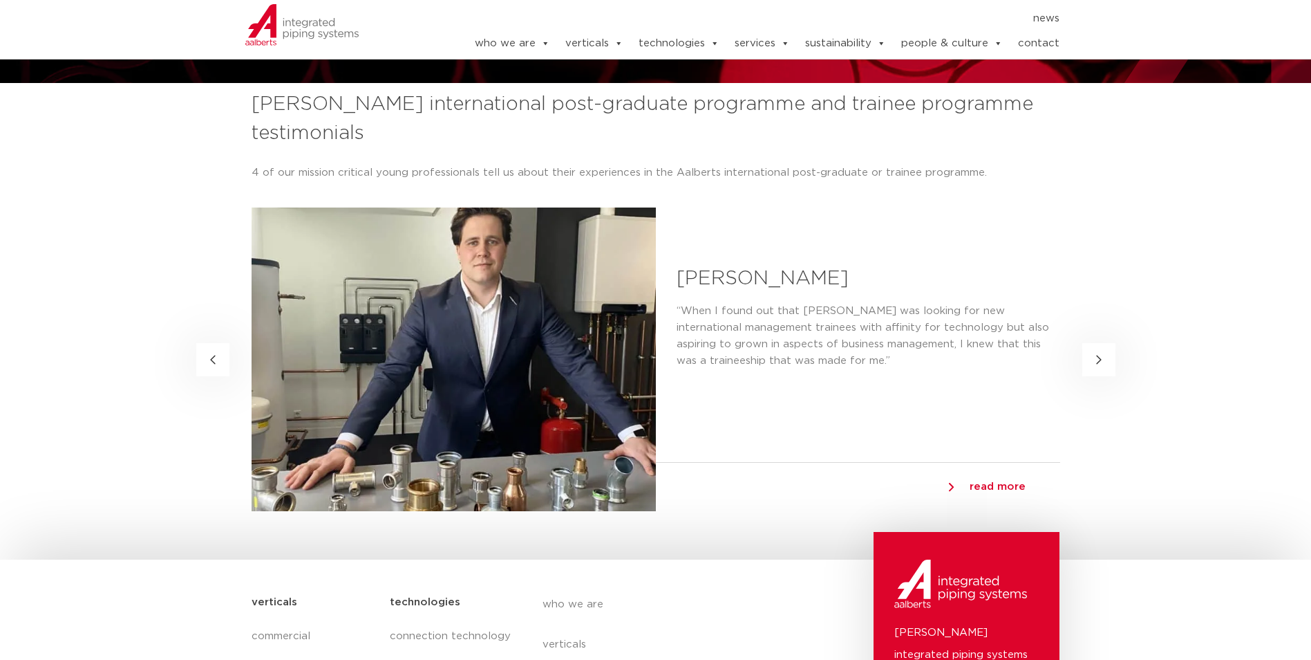
scroll to position [138, 0]
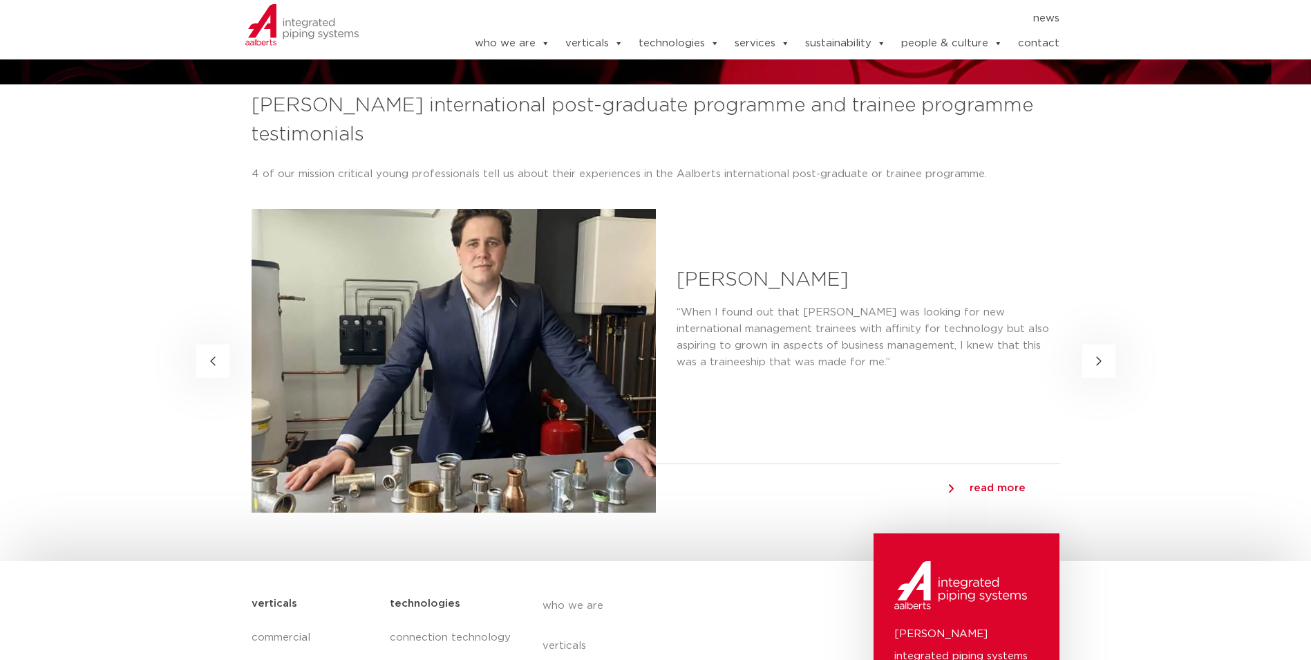
click at [1097, 371] on button "Next slide" at bounding box center [1099, 360] width 33 height 33
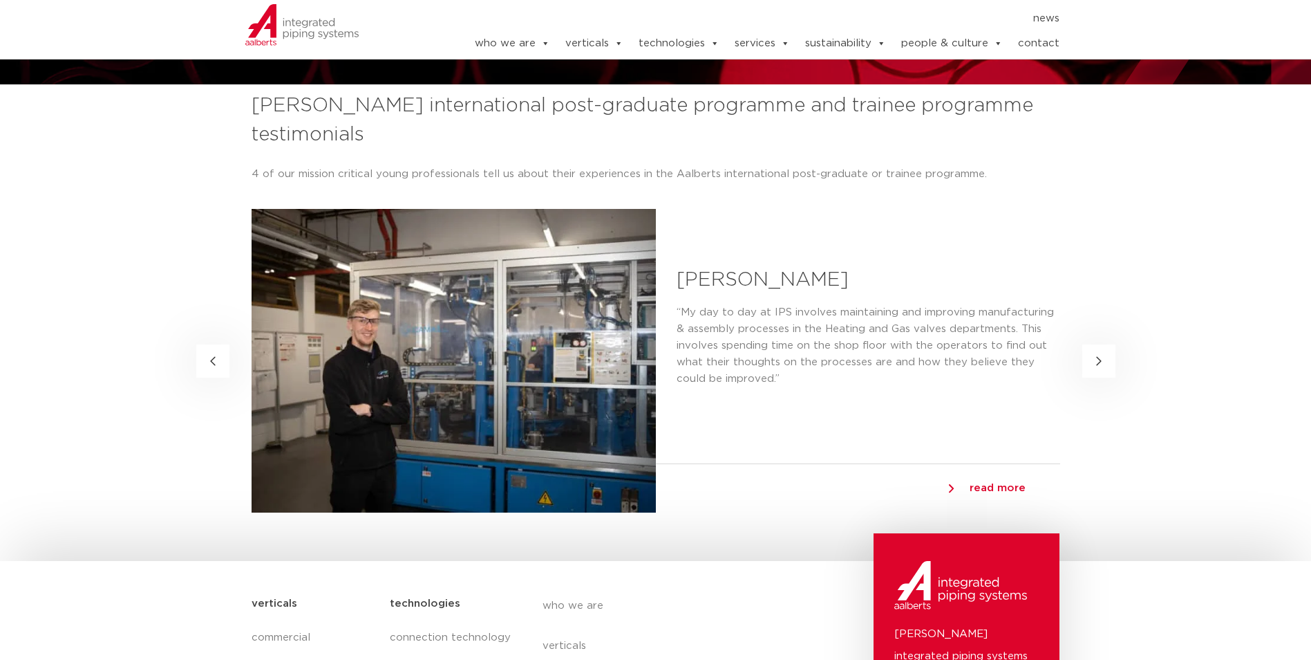
click at [1097, 371] on button "Next slide" at bounding box center [1099, 360] width 33 height 33
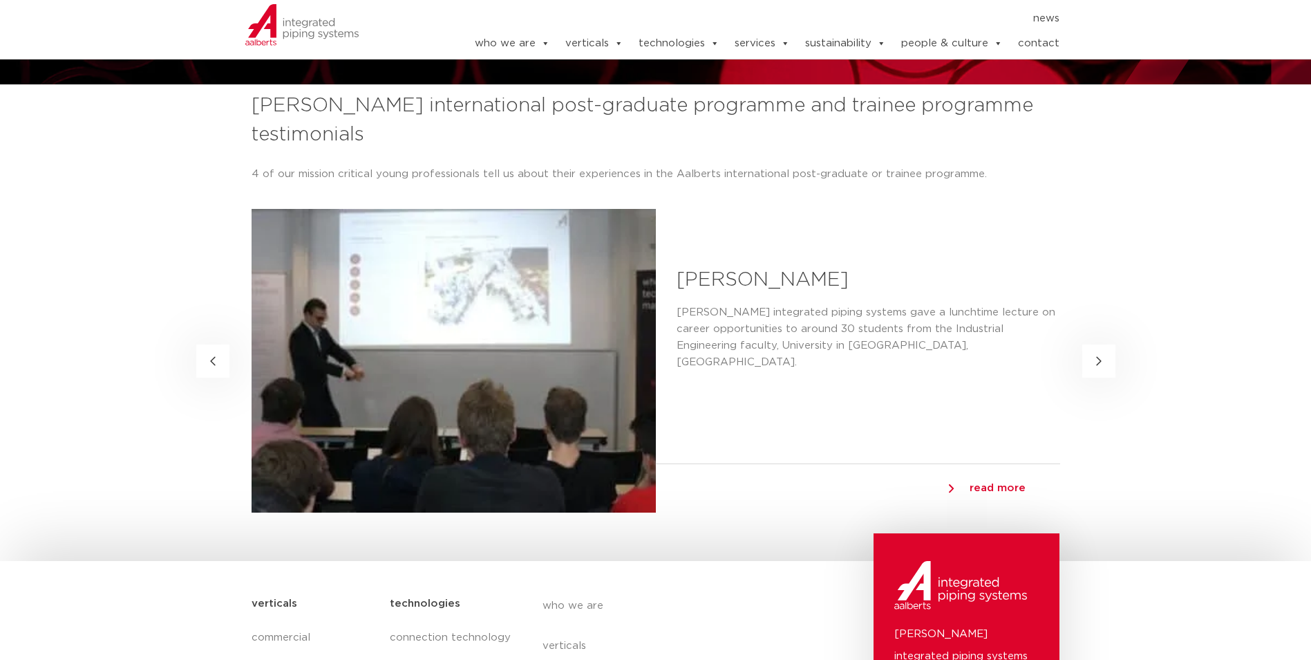
click at [954, 486] on link "read more" at bounding box center [987, 488] width 77 height 21
click at [962, 492] on link "read more" at bounding box center [987, 488] width 77 height 21
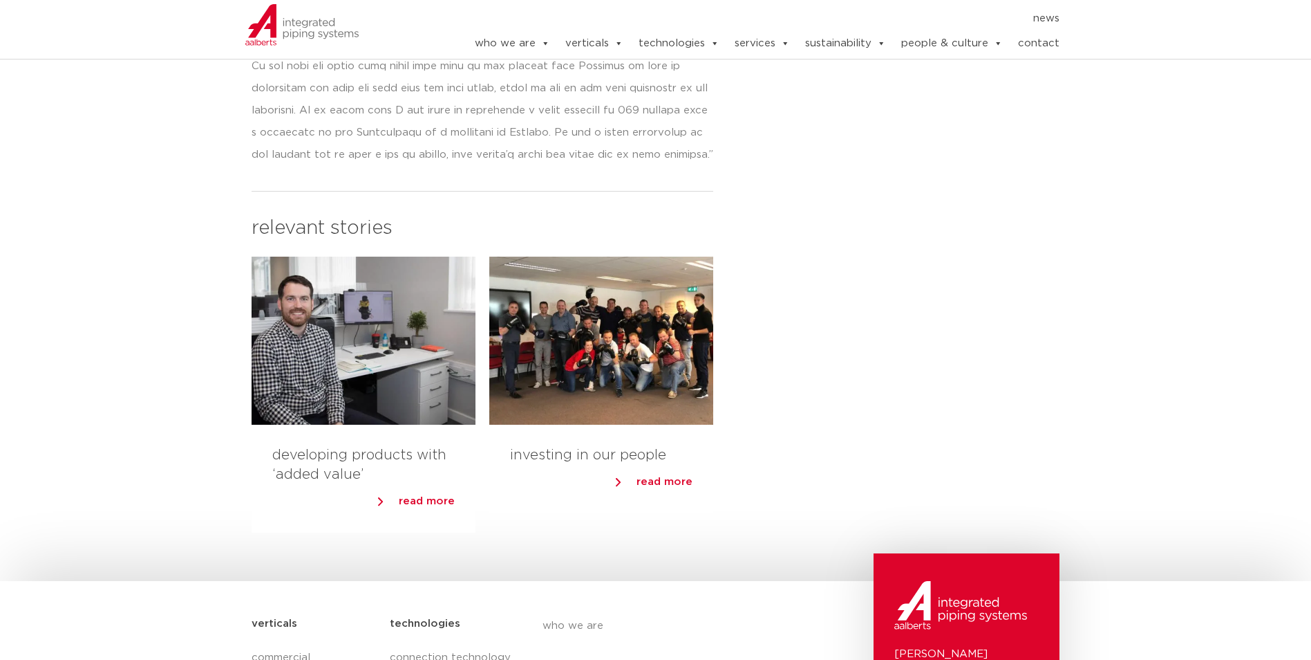
scroll to position [691, 0]
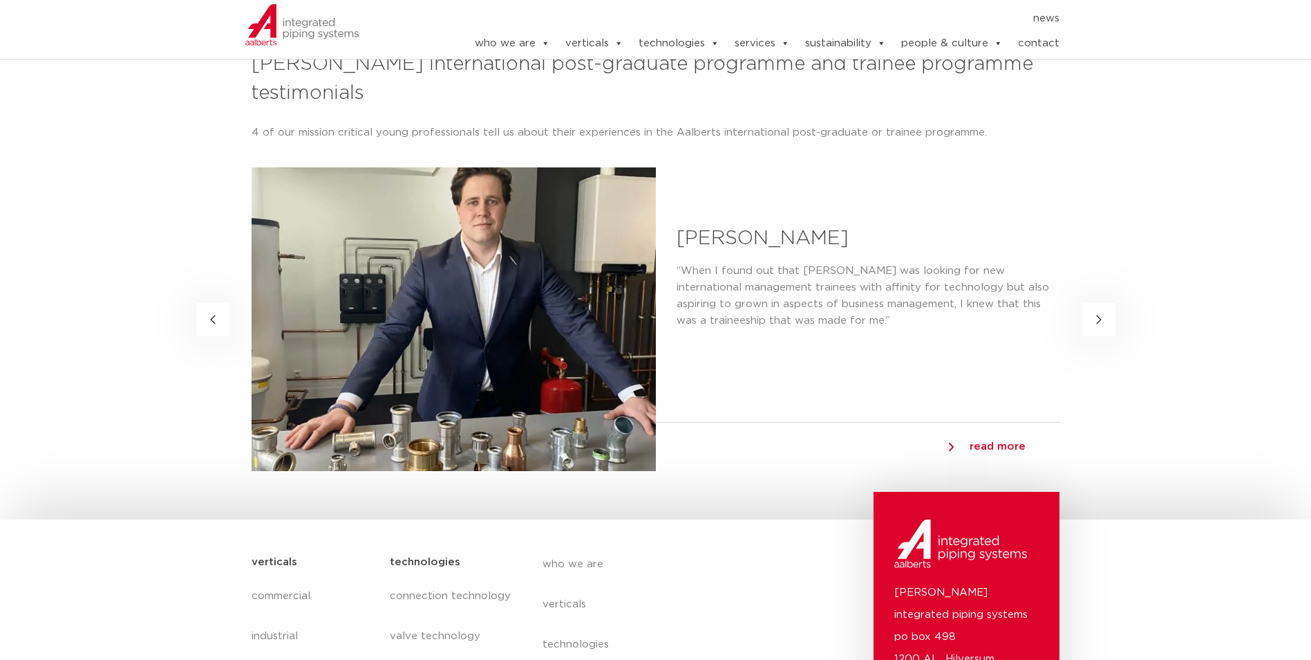
scroll to position [207, 0]
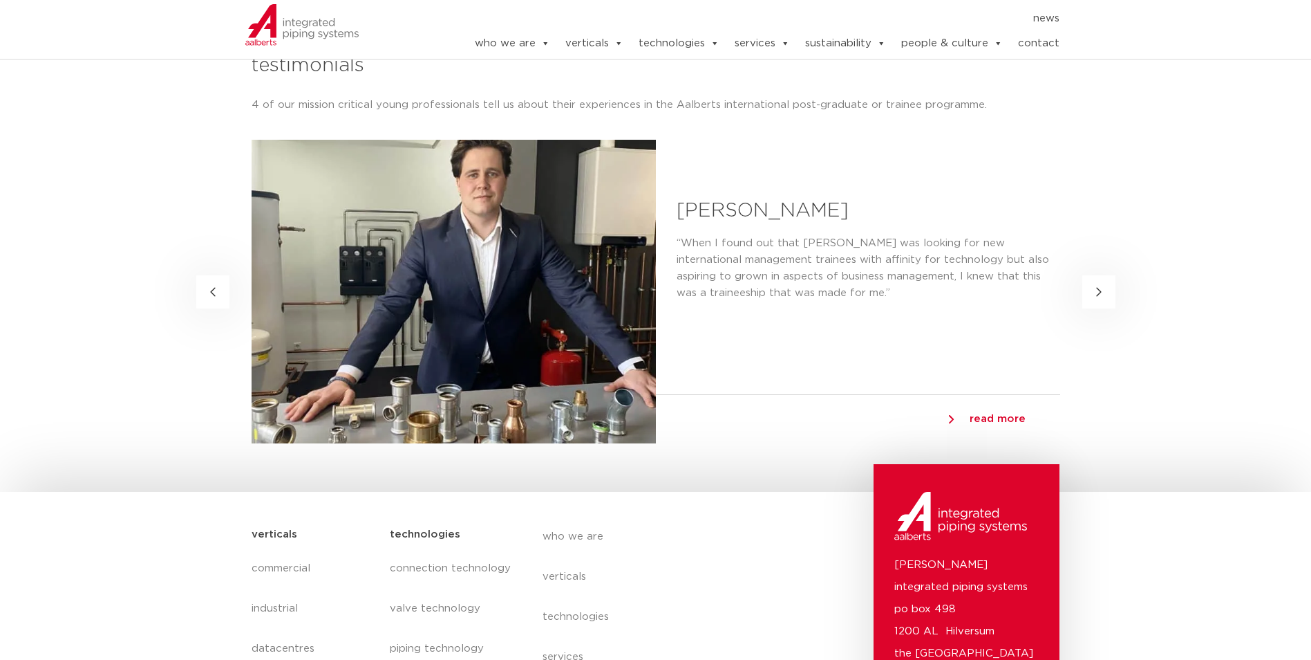
click at [1002, 417] on span "read more" at bounding box center [998, 418] width 56 height 10
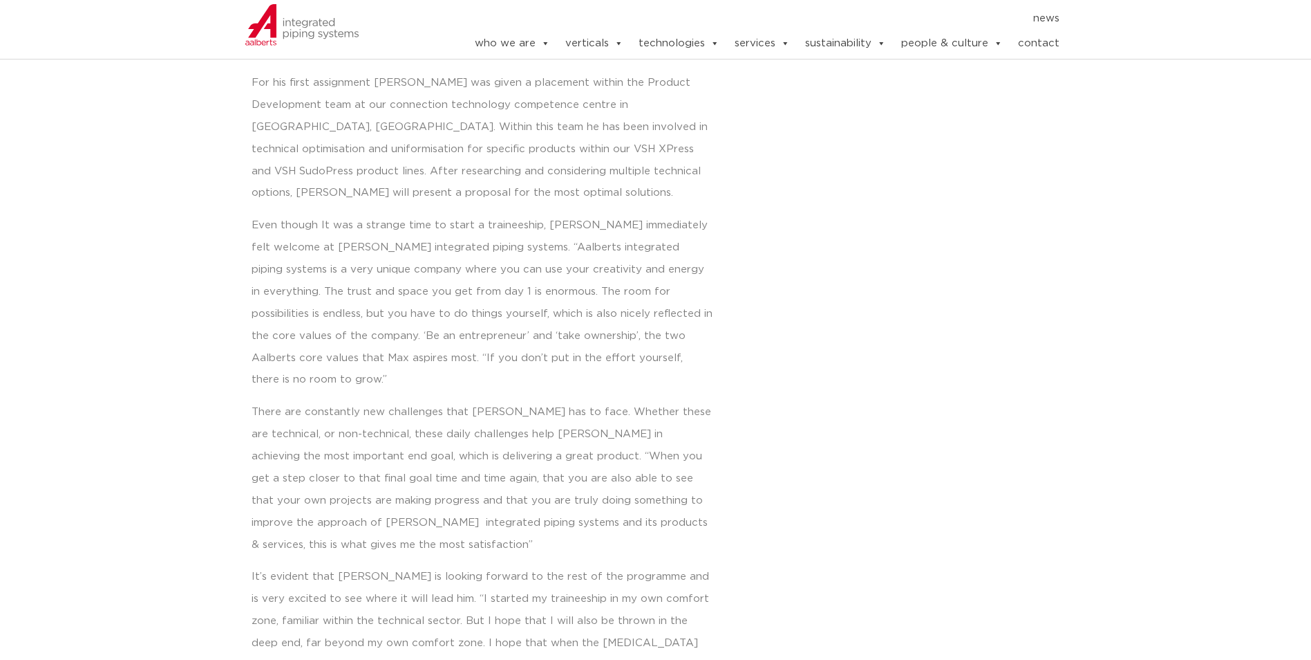
scroll to position [622, 0]
